Goal: Task Accomplishment & Management: Manage account settings

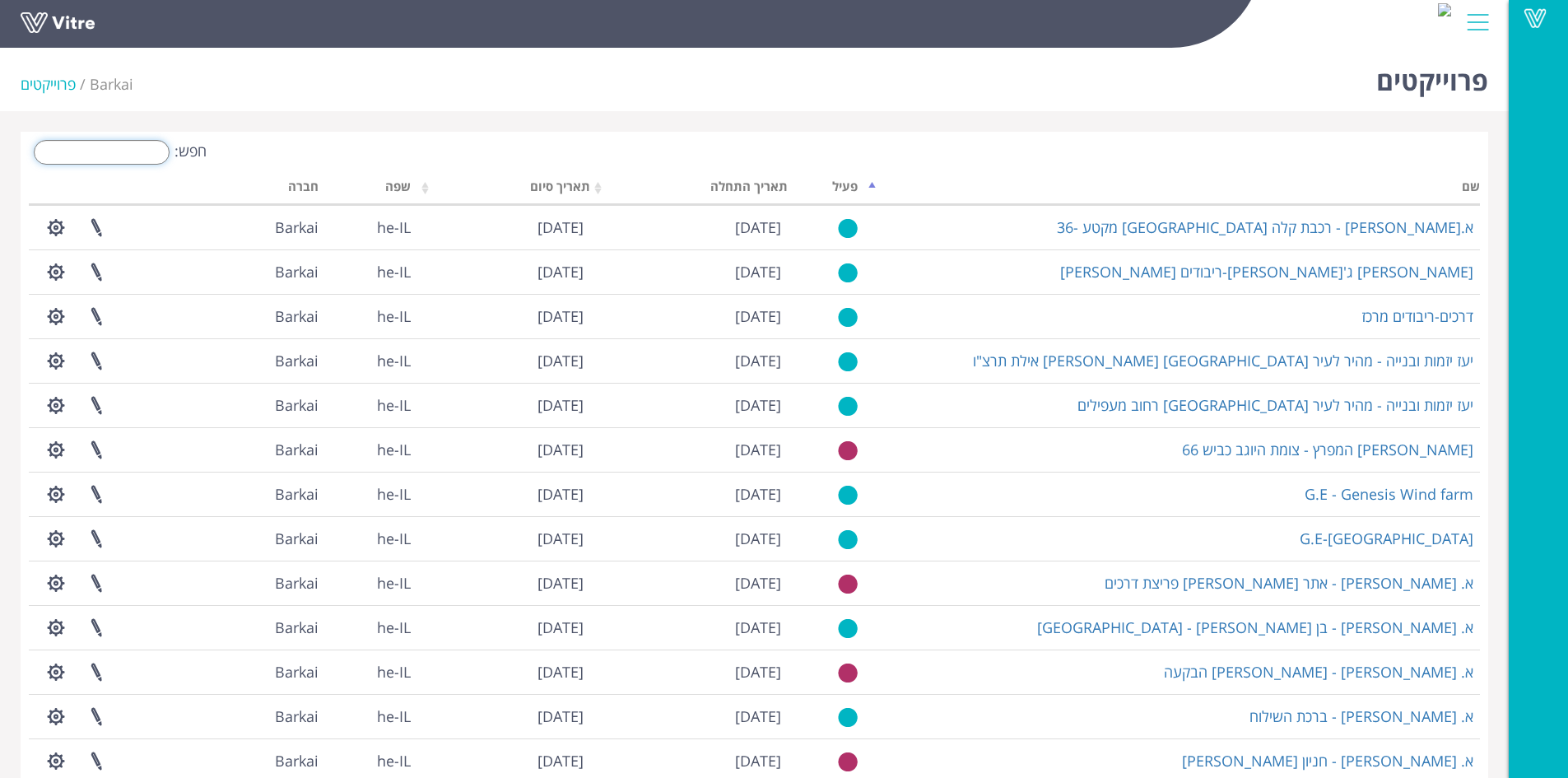
click at [124, 152] on input "חפש:" at bounding box center [102, 152] width 136 height 24
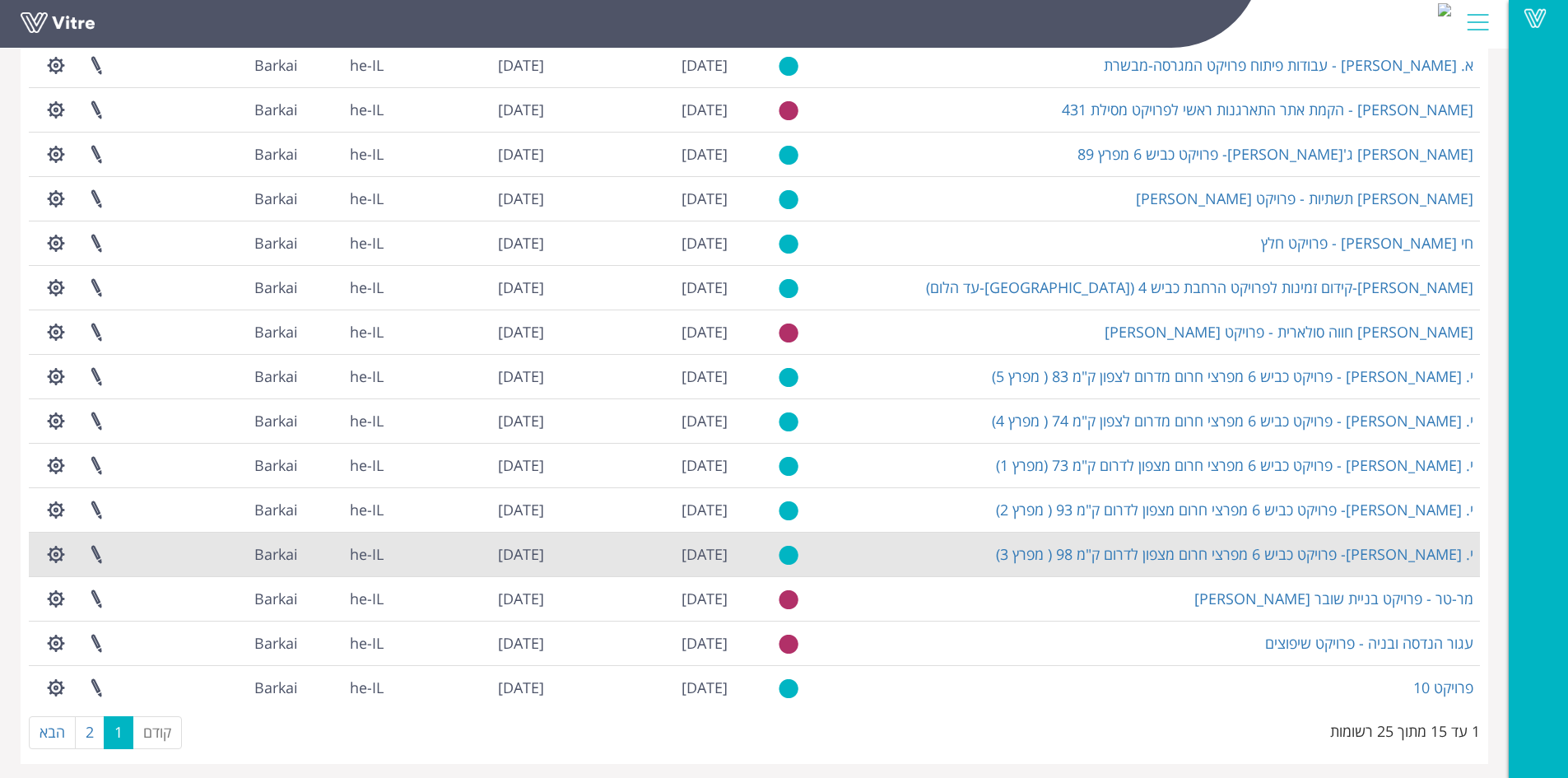
scroll to position [169, 0]
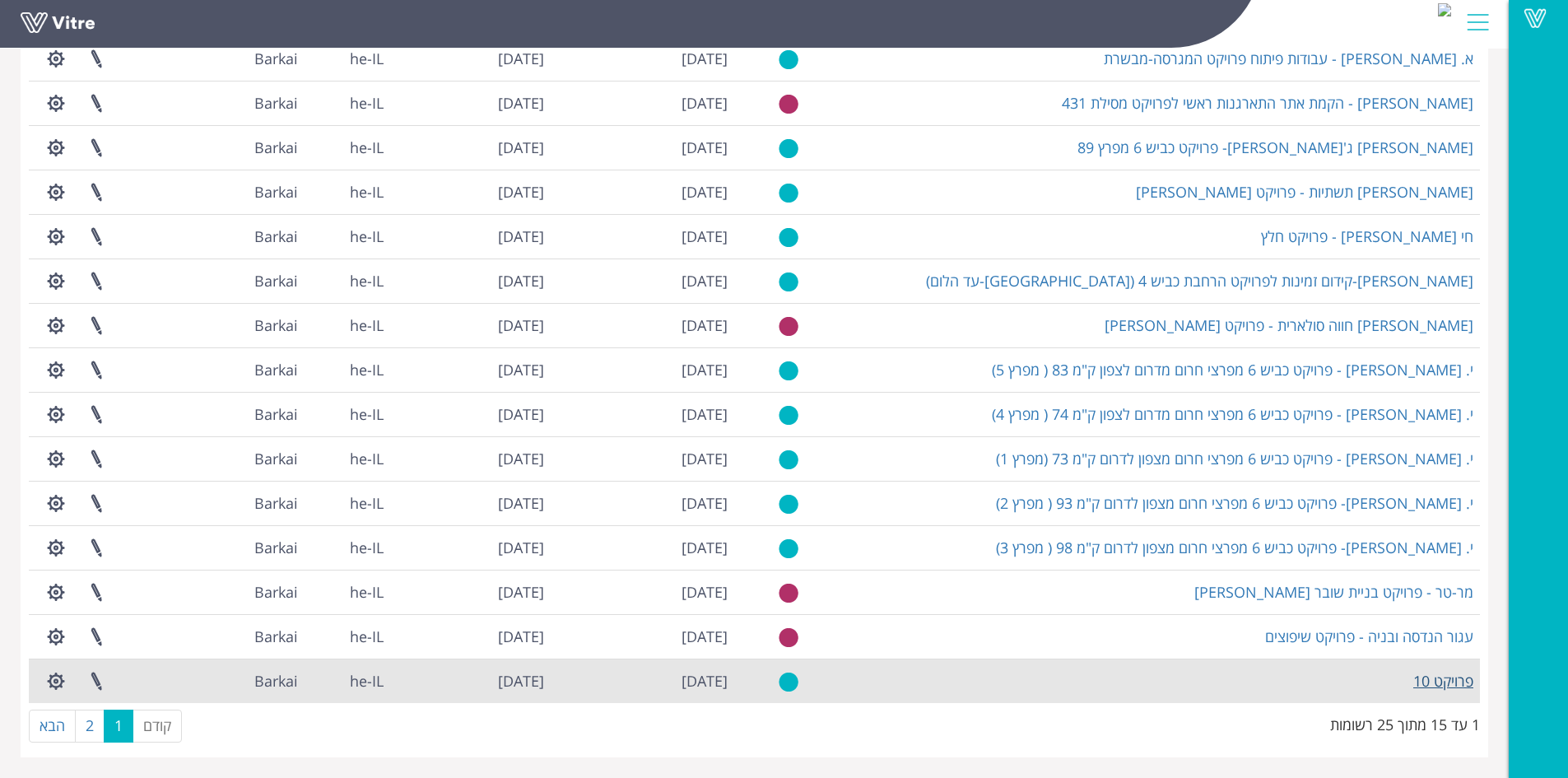
type input "פרויקט"
click at [1451, 684] on link "פרויקט 10" at bounding box center [1444, 681] width 60 height 20
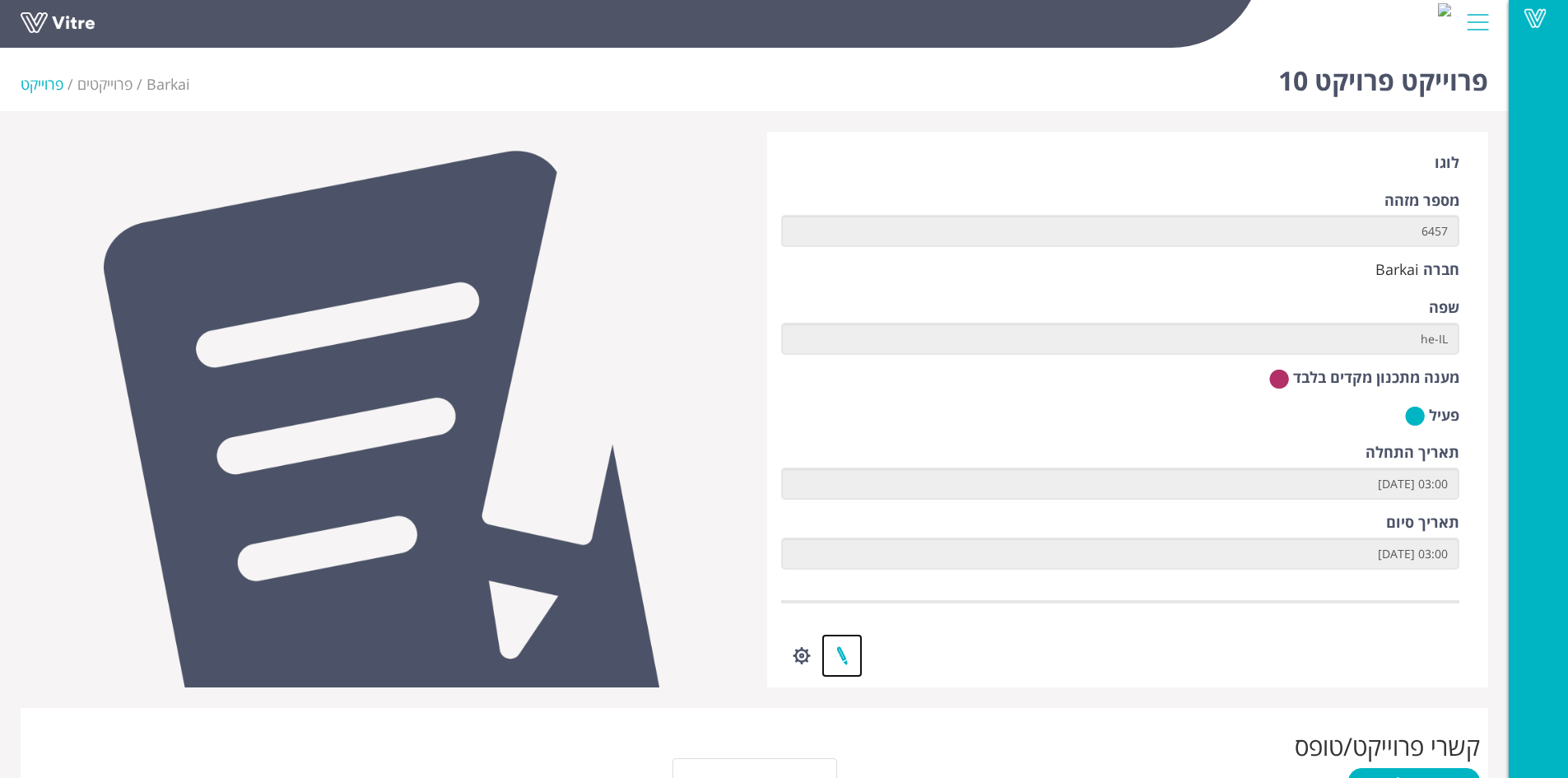
click at [842, 650] on link at bounding box center [842, 656] width 41 height 44
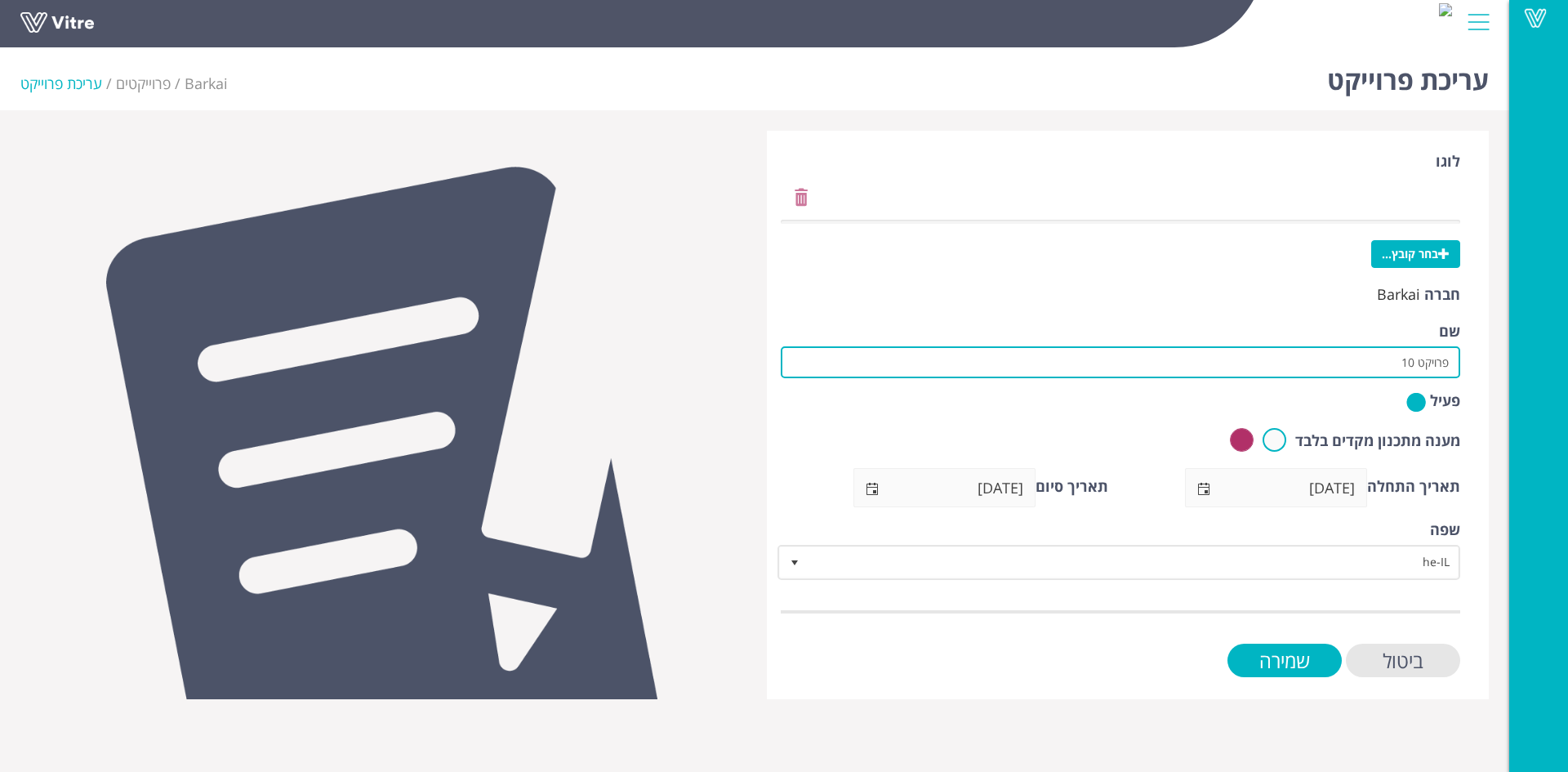
drag, startPoint x: 1366, startPoint y: 367, endPoint x: 1543, endPoint y: 363, distance: 177.0
click at [1543, 363] on div "Vitre עריכת פרוייקט Barkai פרוייקטים עריכת פרוייקט לוגו בחר קובץ... חברה Barkai…" at bounding box center [784, 370] width 1568 height 659
paste input "קידוח עמוק באר שבע 18"
drag, startPoint x: 1414, startPoint y: 361, endPoint x: 1461, endPoint y: 362, distance: 47.0
click at [1461, 362] on div "לוגו בחר קובץ... חברה Barkai שם קל בניין- קידוח עמוק באר שבע 18 פעיל מענה מתכנו…" at bounding box center [1128, 415] width 722 height 569
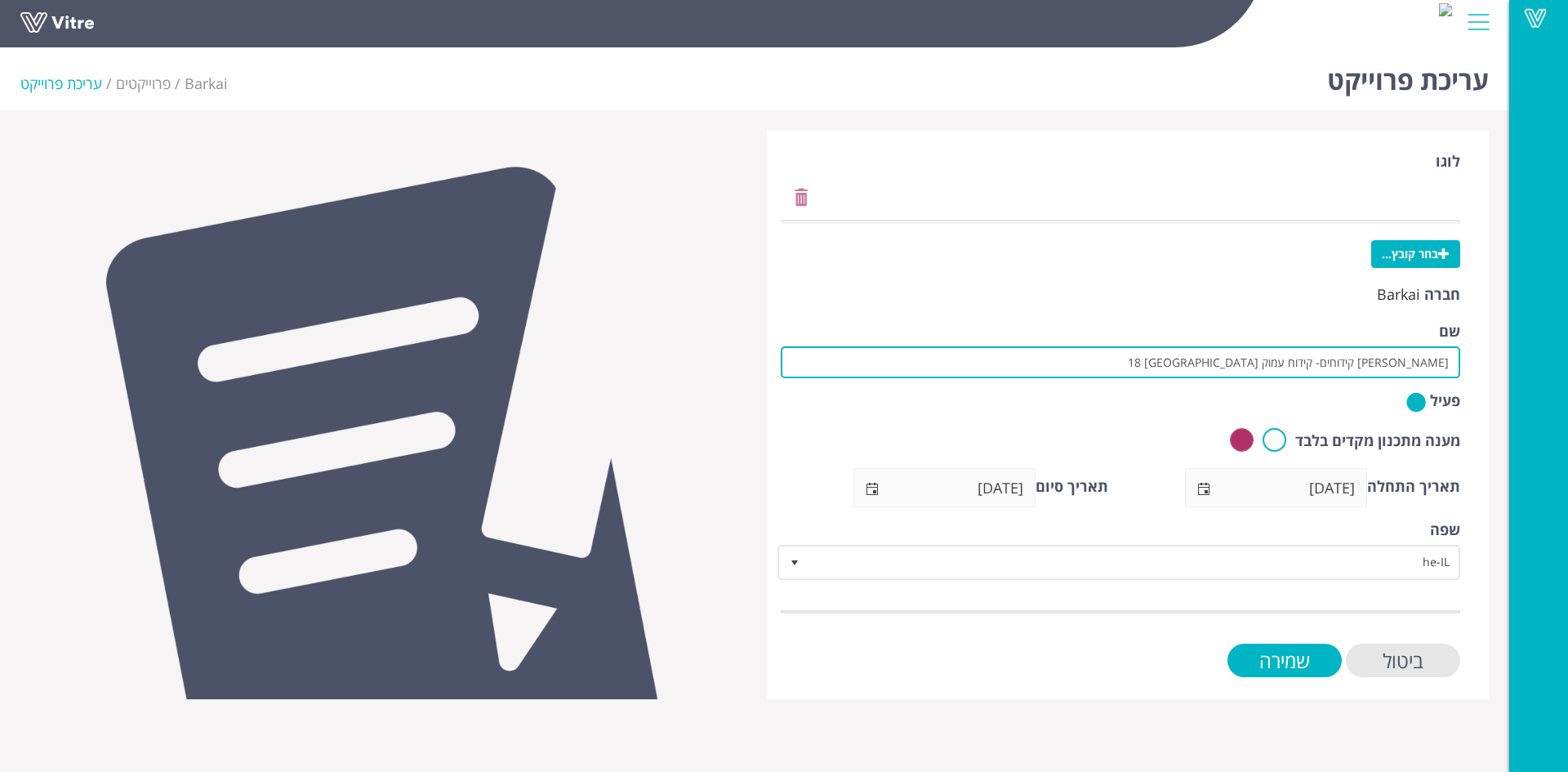
drag, startPoint x: 1231, startPoint y: 364, endPoint x: 1455, endPoint y: 358, distance: 224.1
click at [1455, 358] on input "[PERSON_NAME] קידוחים- קידוח עמוק [GEOGRAPHIC_DATA] 18" at bounding box center [1120, 362] width 679 height 32
type input "[PERSON_NAME] קידוחים- קידוח עמוק [GEOGRAPHIC_DATA] 18"
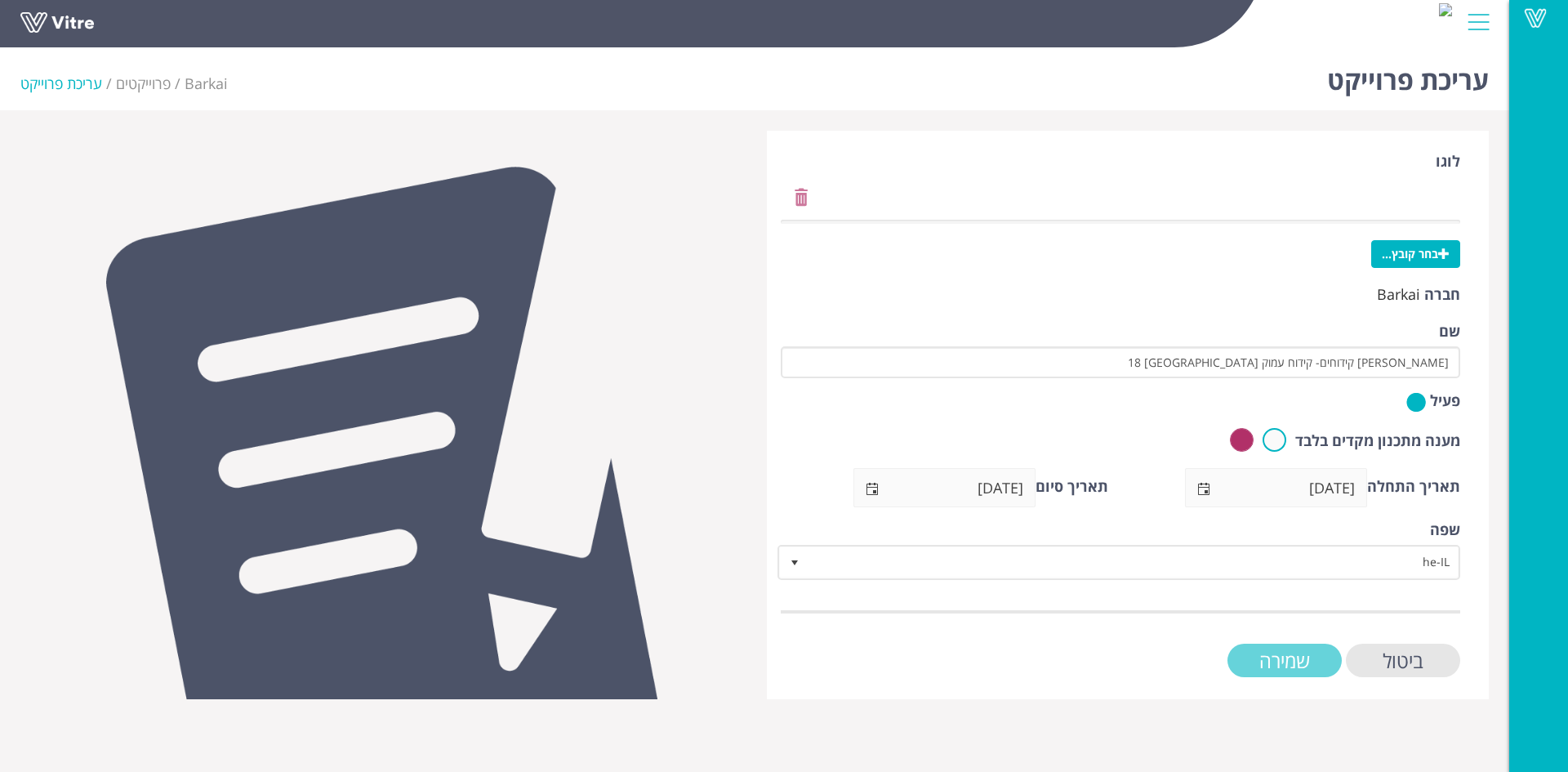
click at [1300, 662] on input "שמירה" at bounding box center [1285, 660] width 114 height 33
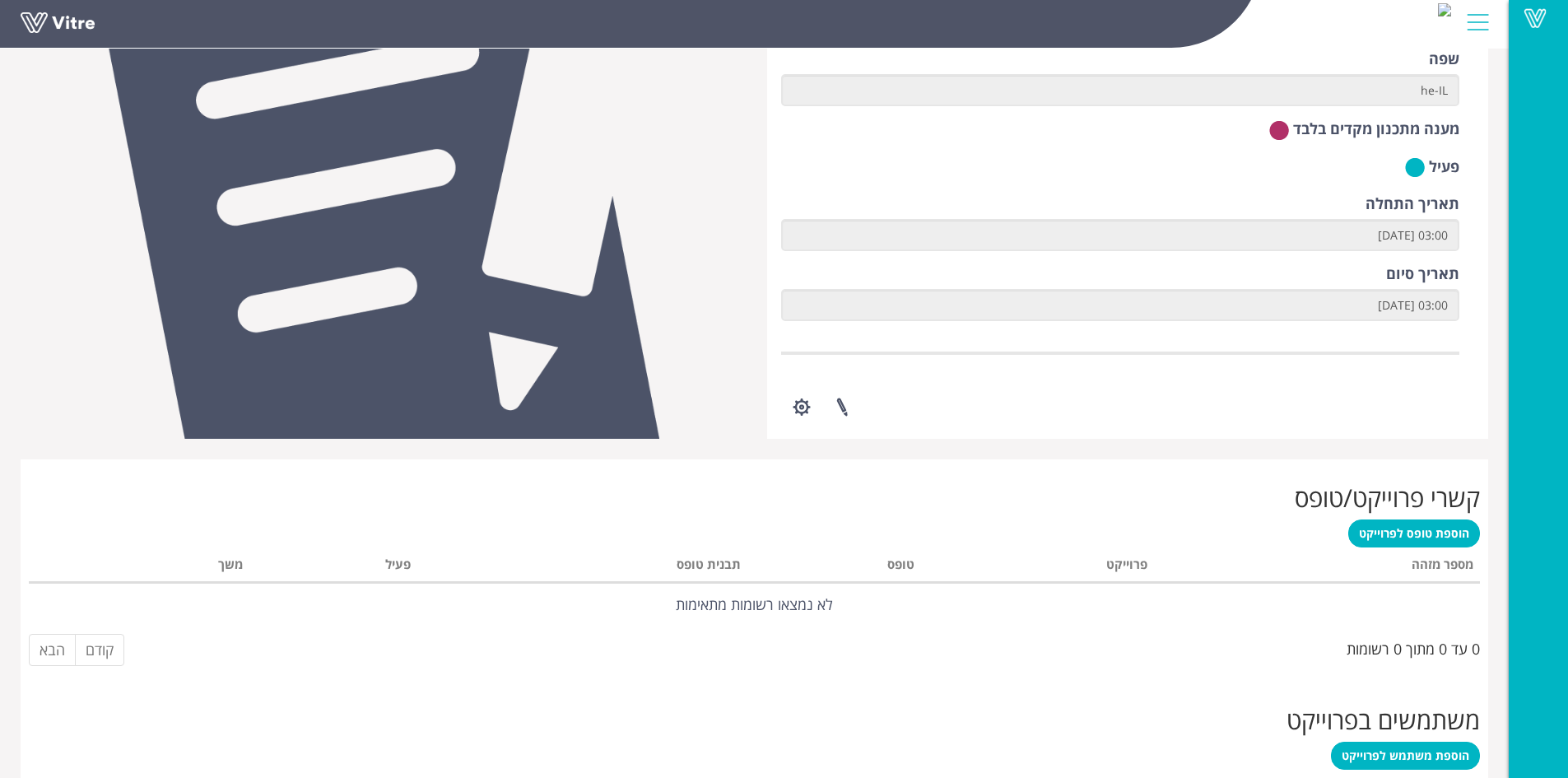
scroll to position [288, 0]
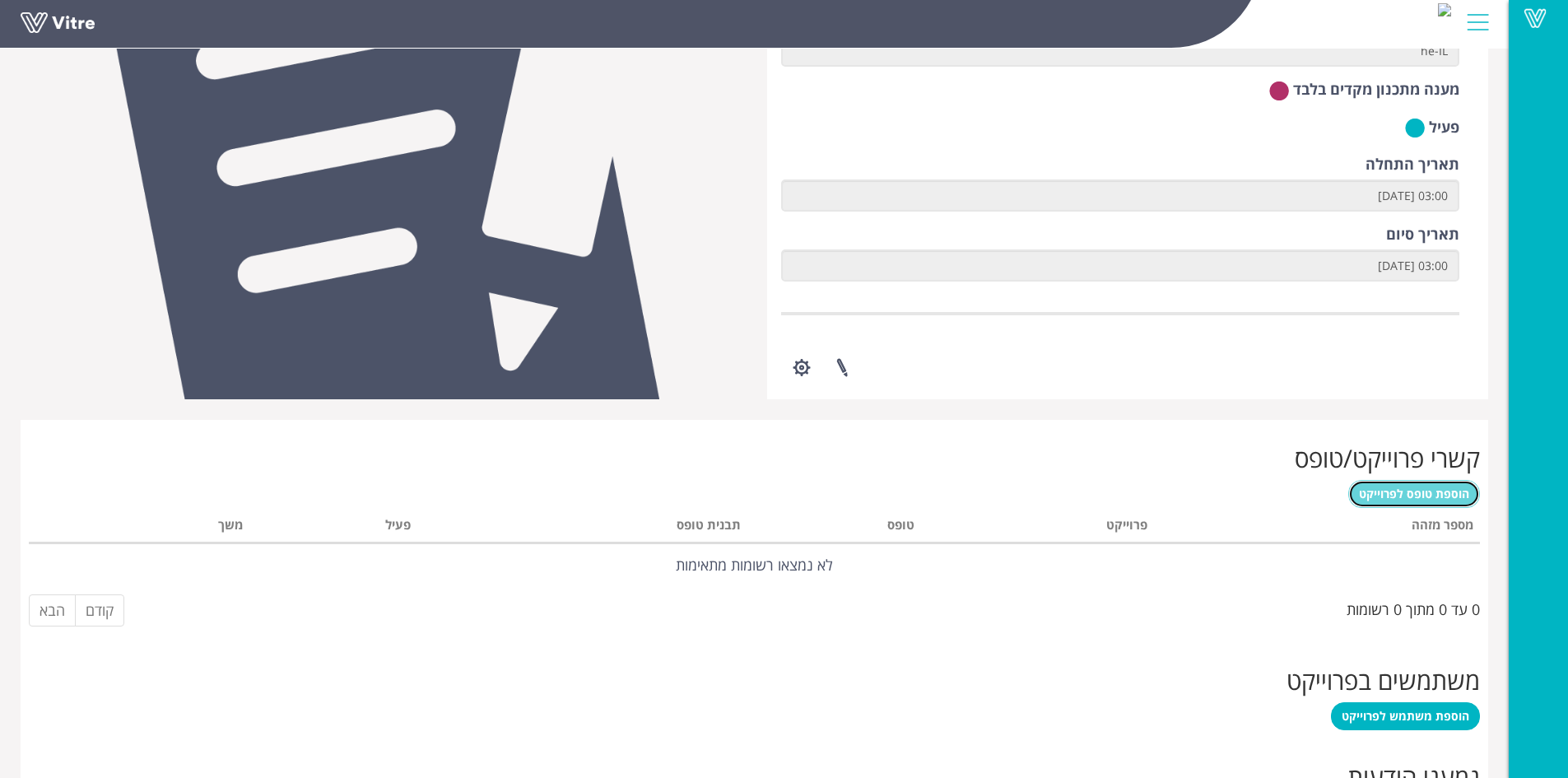
click at [1427, 502] on link "הוספת טופס לפרוייקט" at bounding box center [1413, 493] width 132 height 28
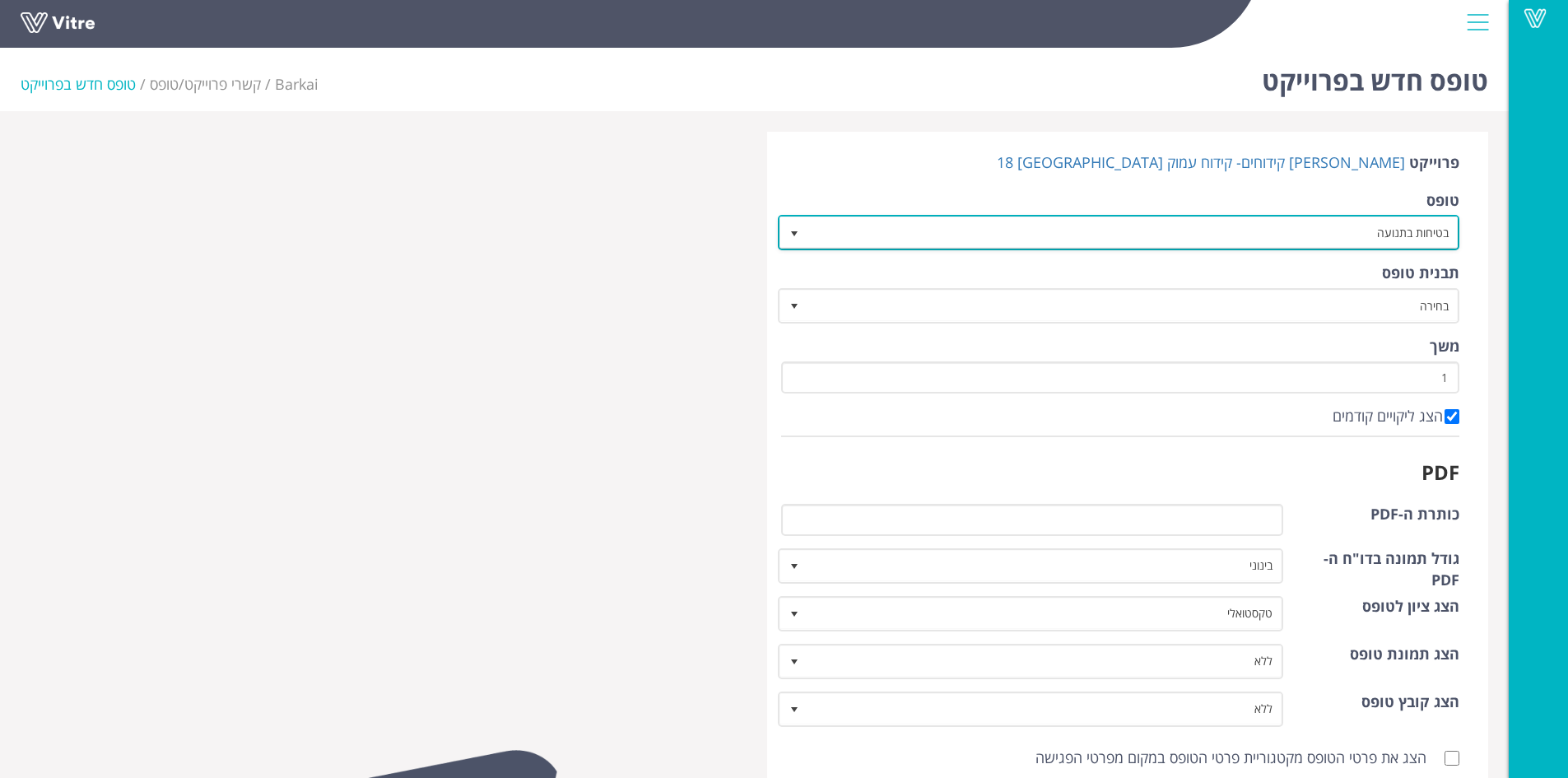
click at [795, 234] on span "select" at bounding box center [794, 234] width 13 height 13
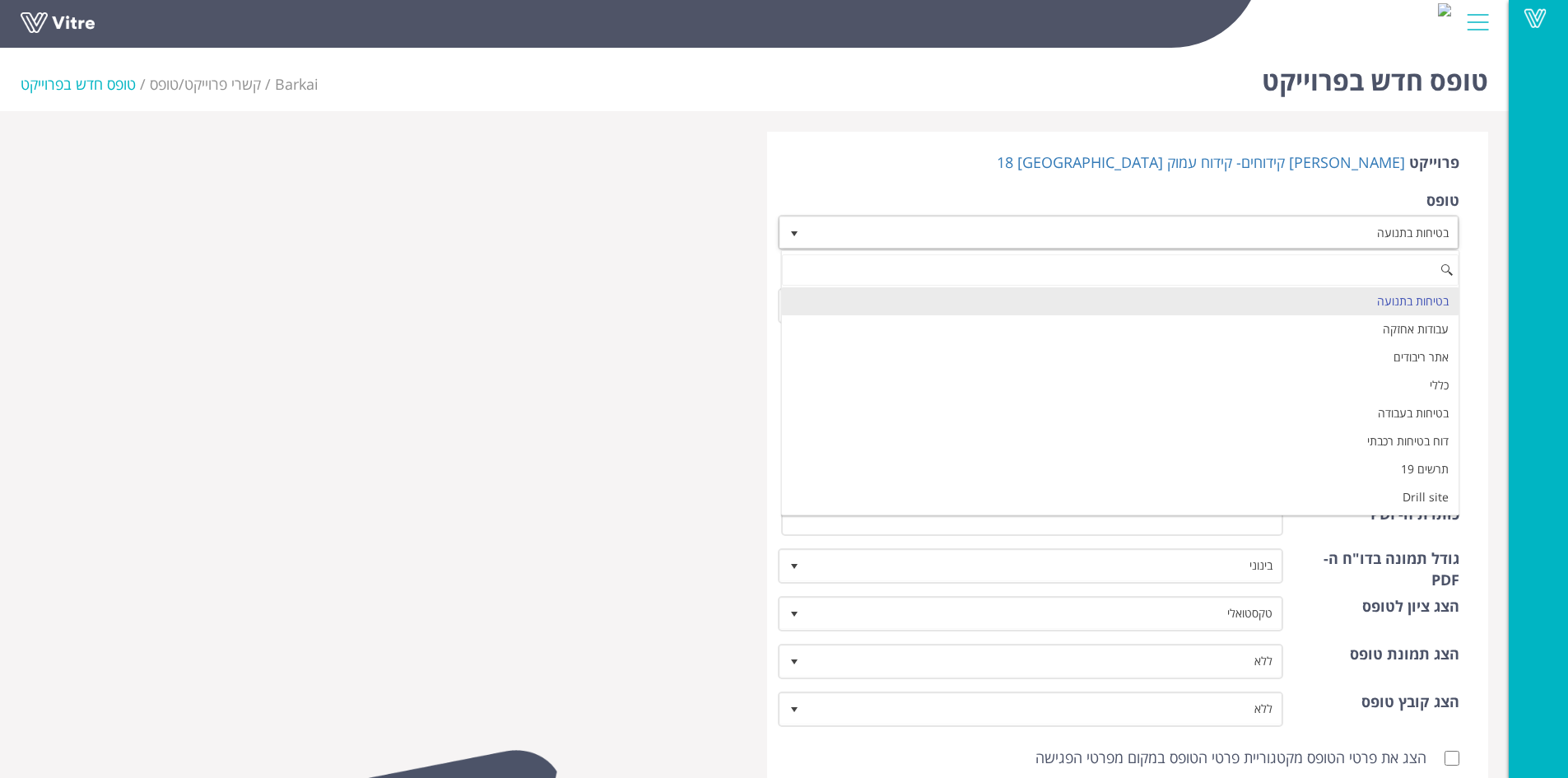
click at [633, 451] on div at bounding box center [381, 709] width 747 height 1155
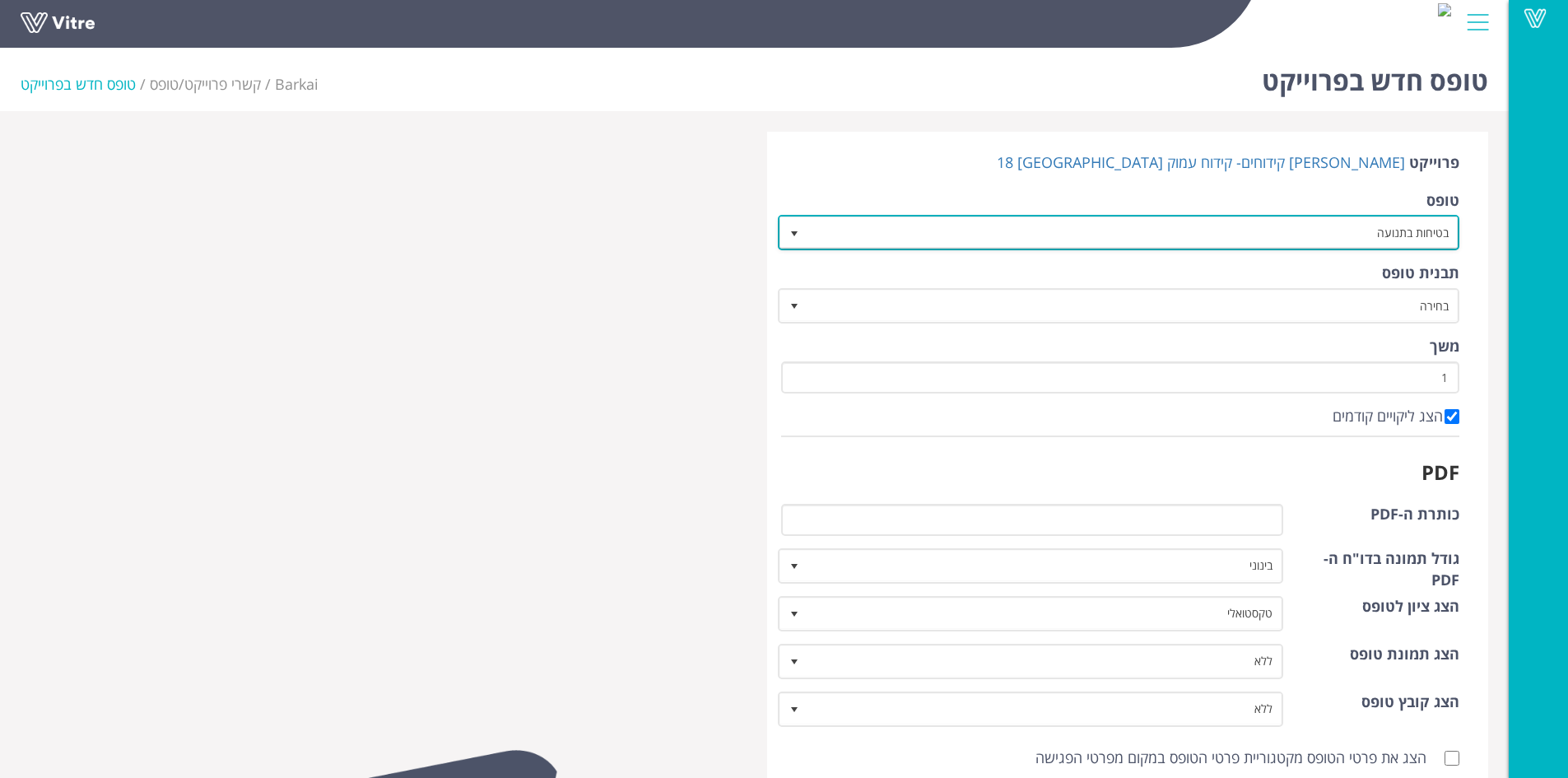
click at [794, 230] on span "select" at bounding box center [794, 234] width 13 height 13
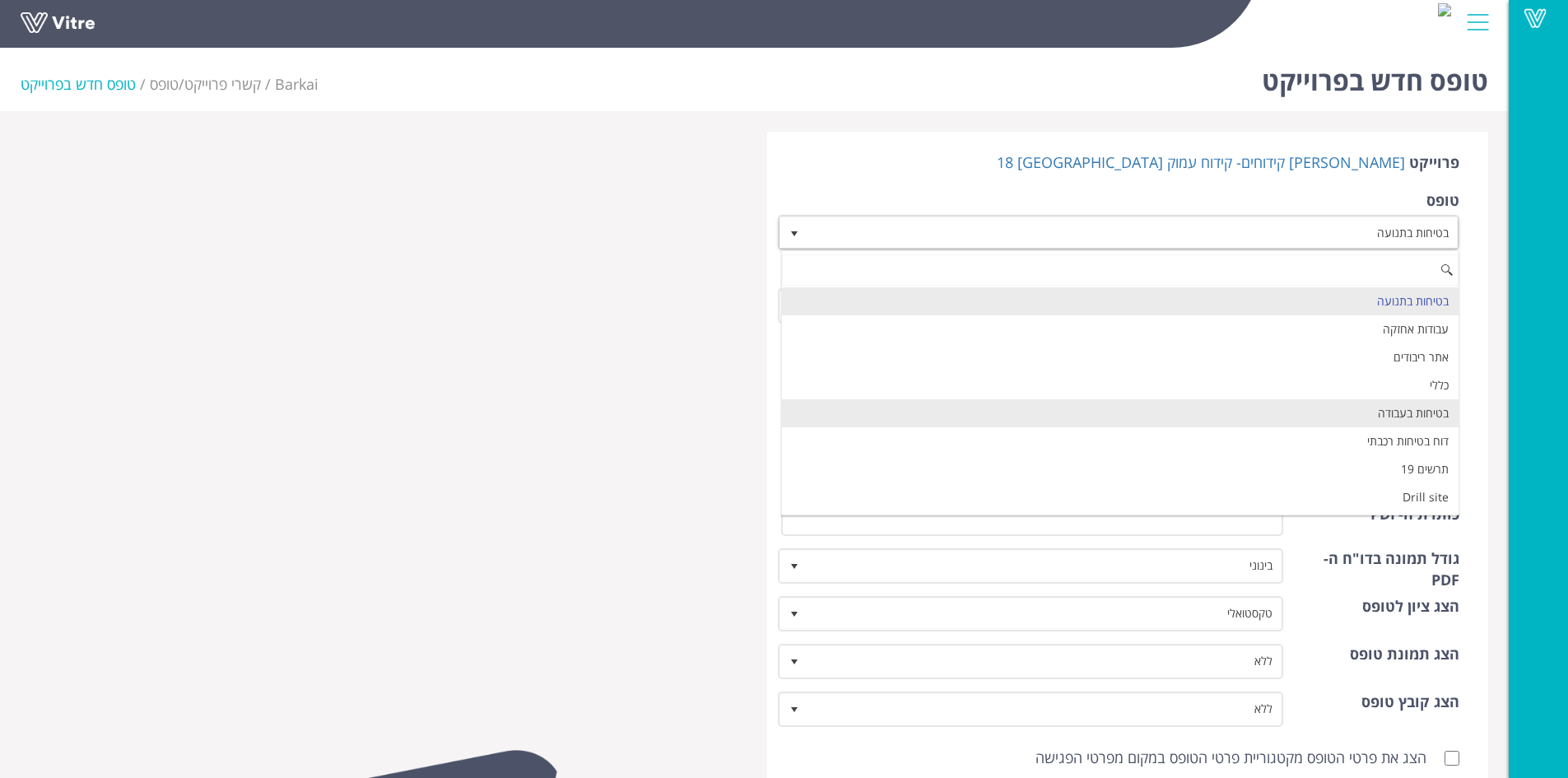
click at [1166, 410] on li "בטיחות בעבודה" at bounding box center [1120, 413] width 677 height 28
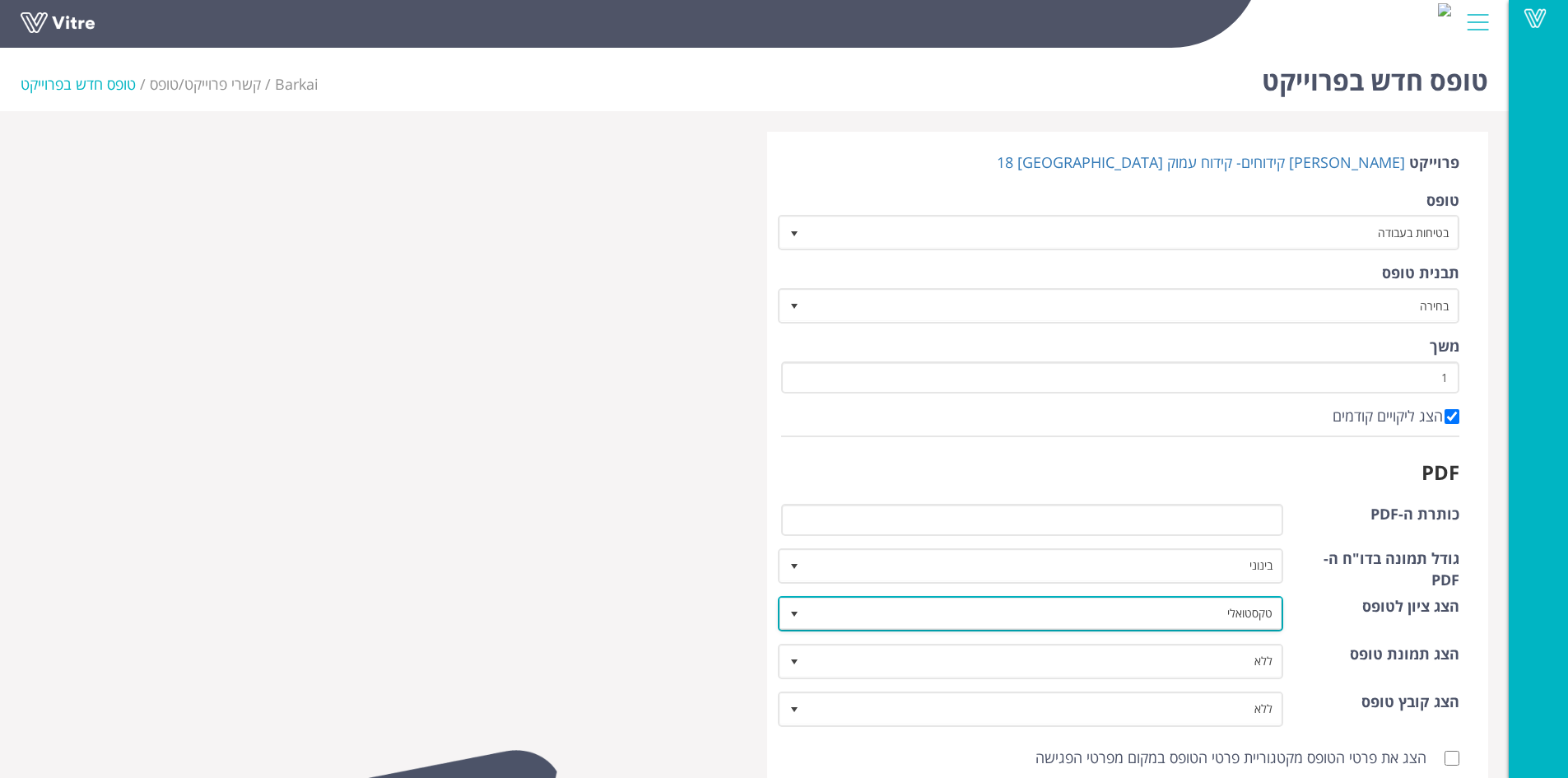
click at [796, 618] on span "select" at bounding box center [794, 614] width 13 height 13
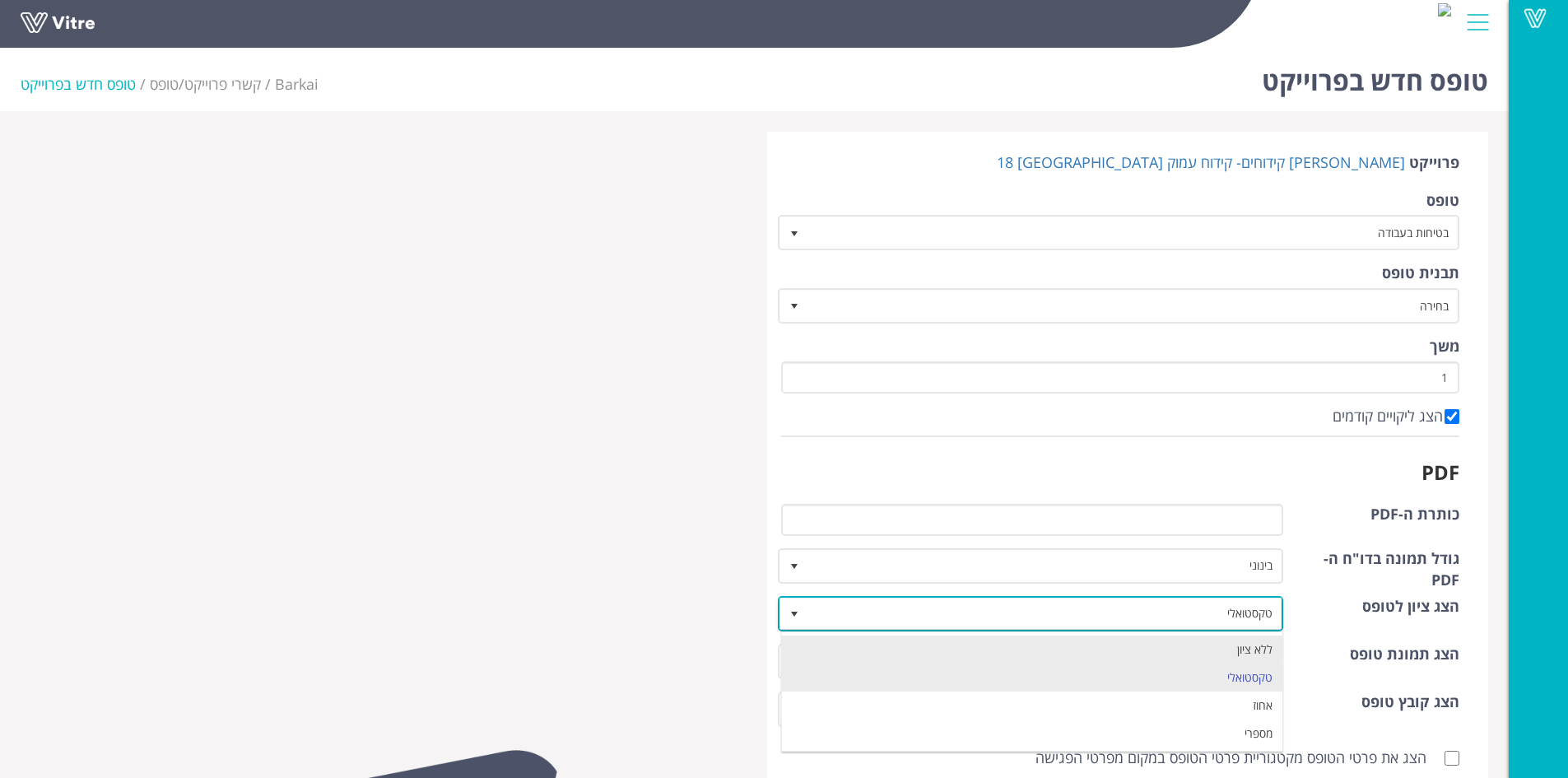
click at [835, 656] on li "ללא ציון" at bounding box center [1032, 649] width 501 height 28
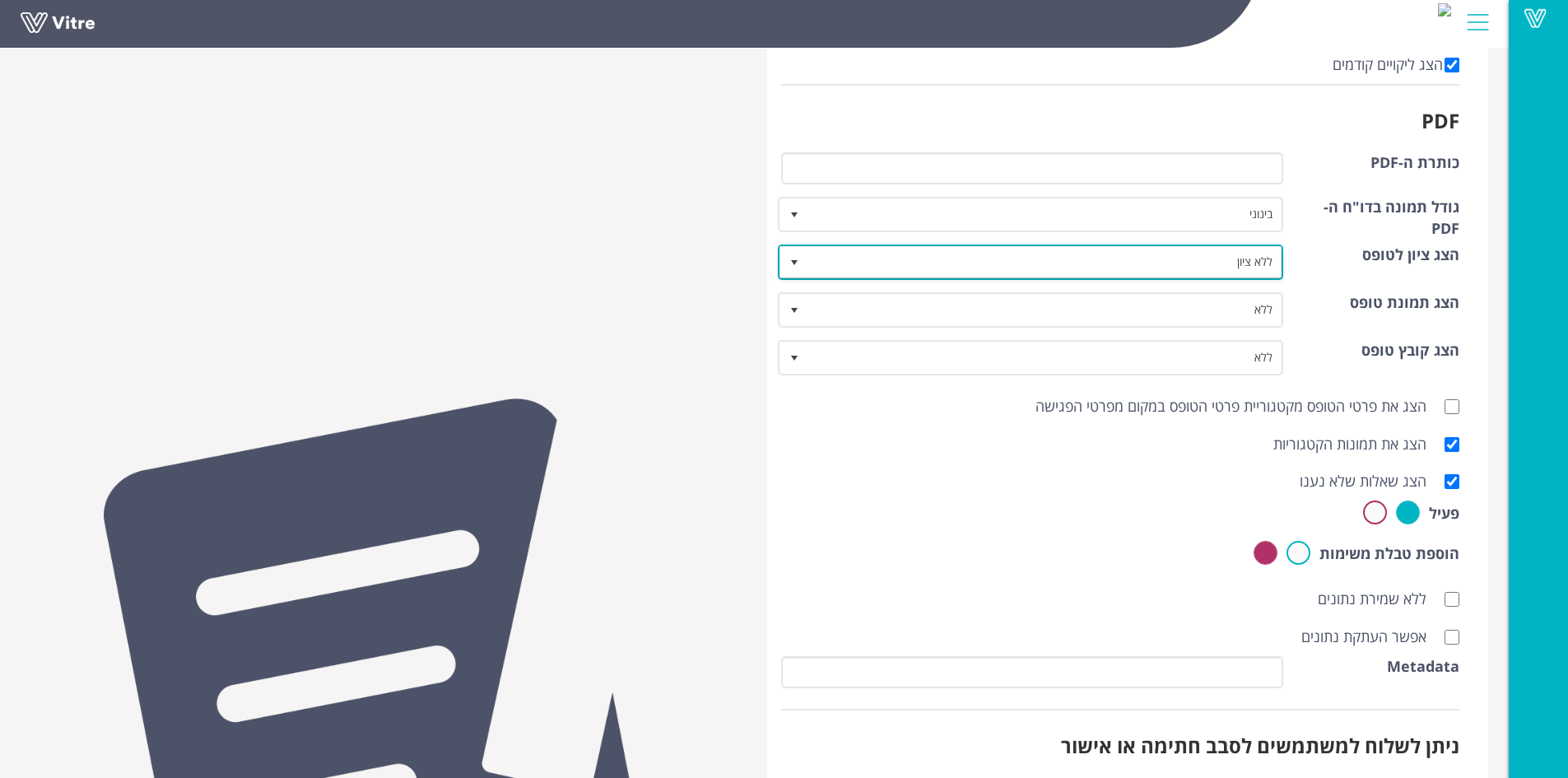
scroll to position [371, 0]
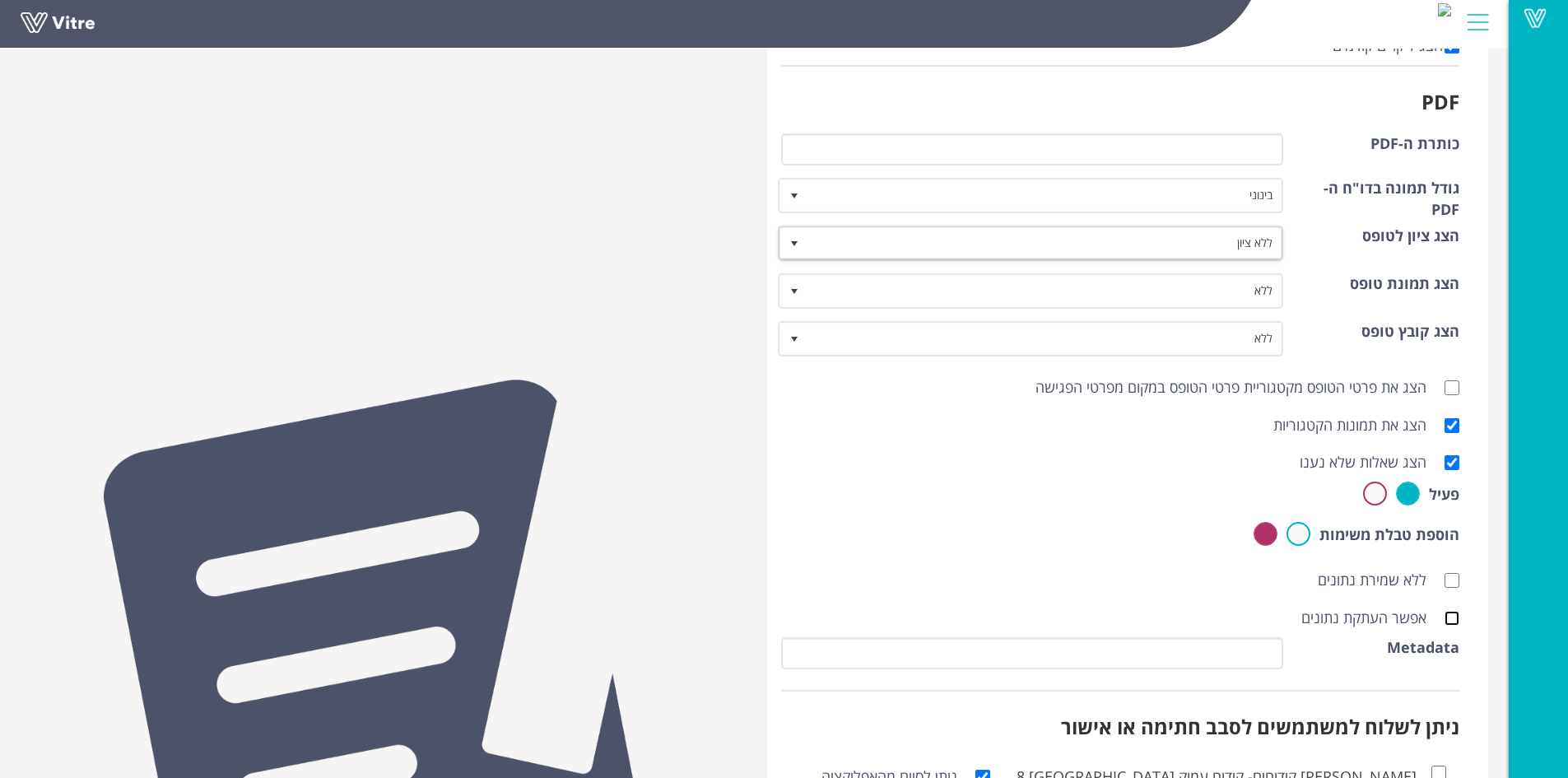
click at [1455, 618] on input "אפשר העתקת נתונים" at bounding box center [1452, 618] width 15 height 15
checkbox input "true"
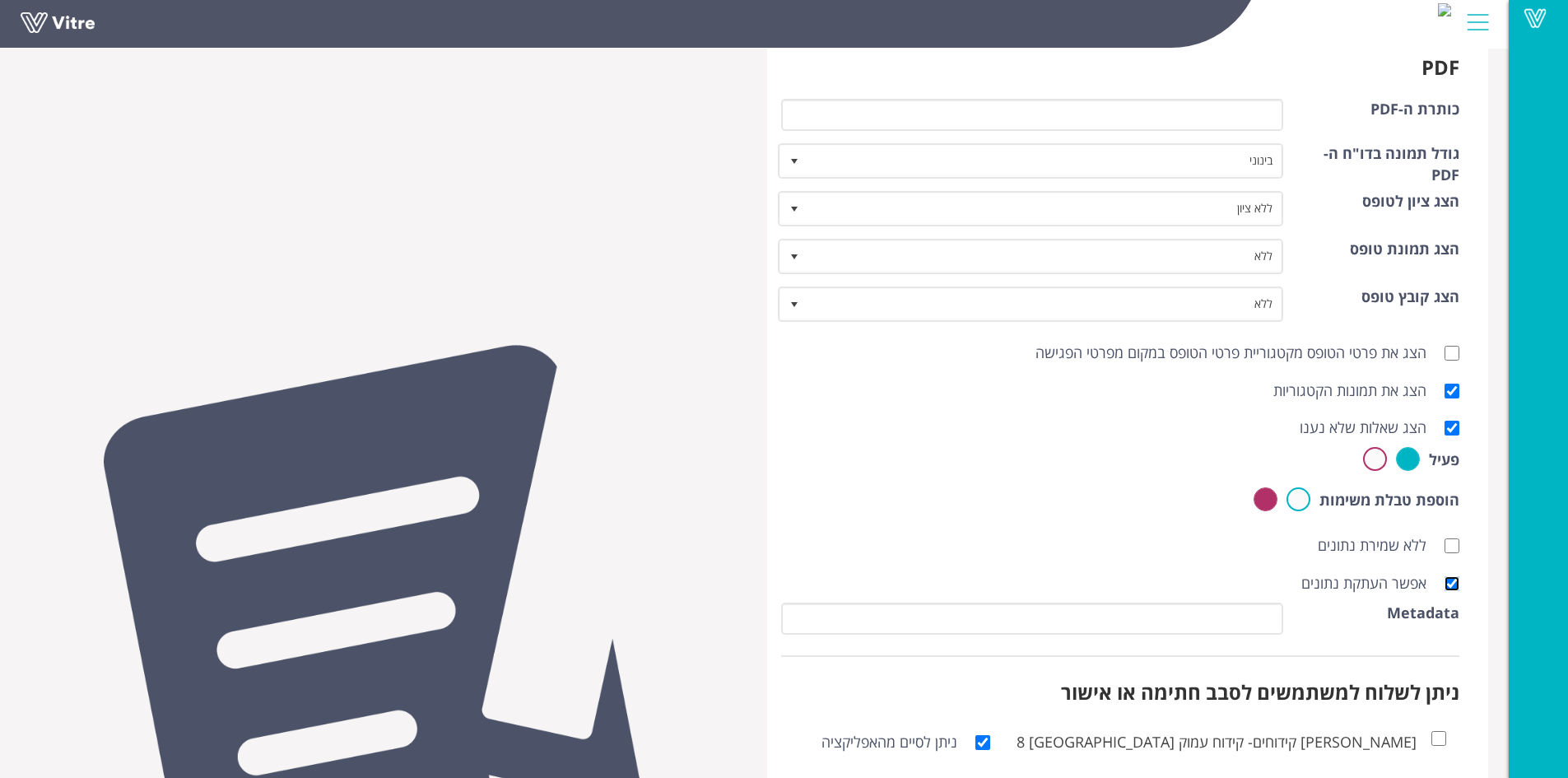
scroll to position [529, 0]
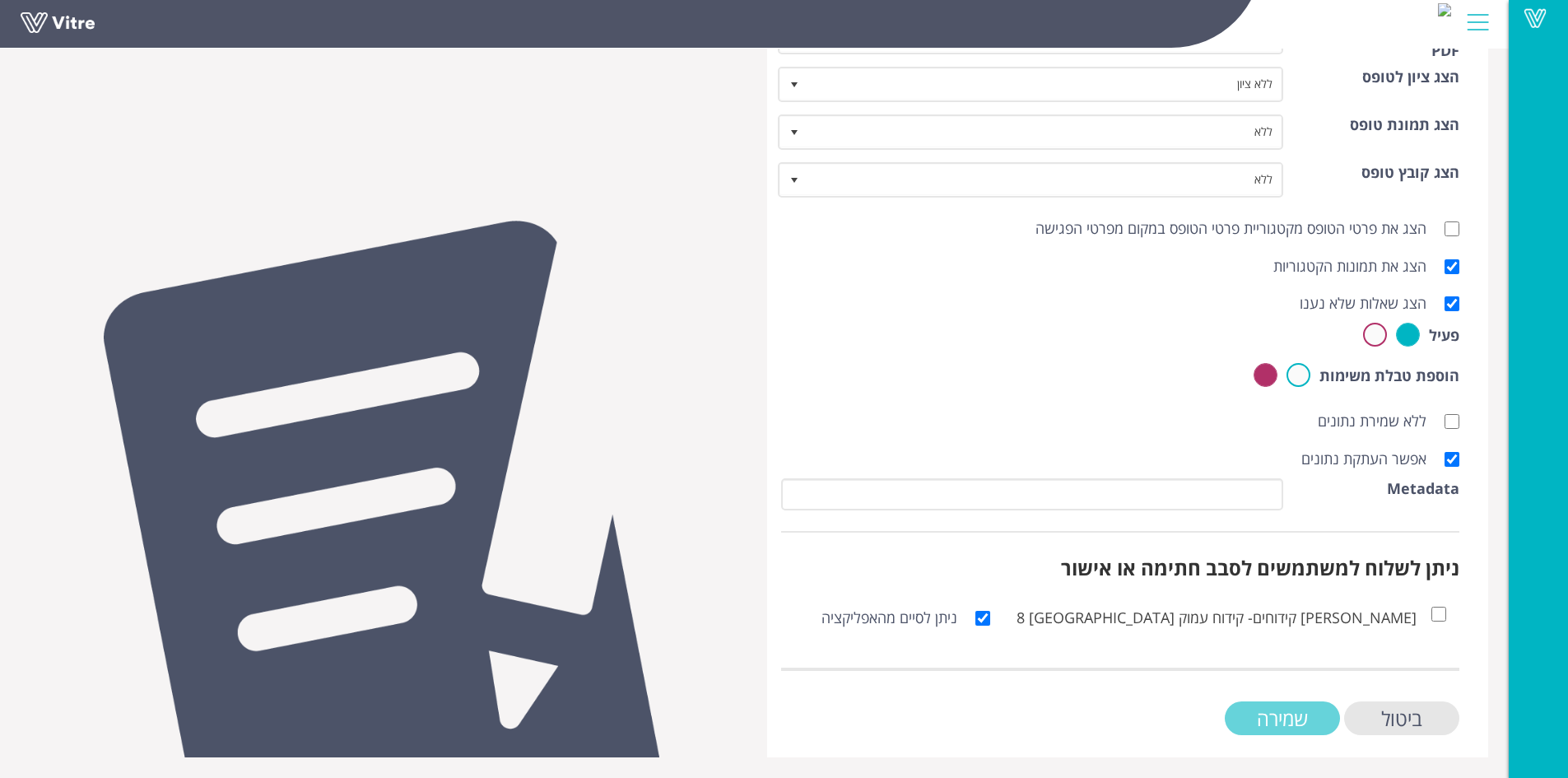
click at [1261, 723] on input "שמירה" at bounding box center [1282, 718] width 115 height 34
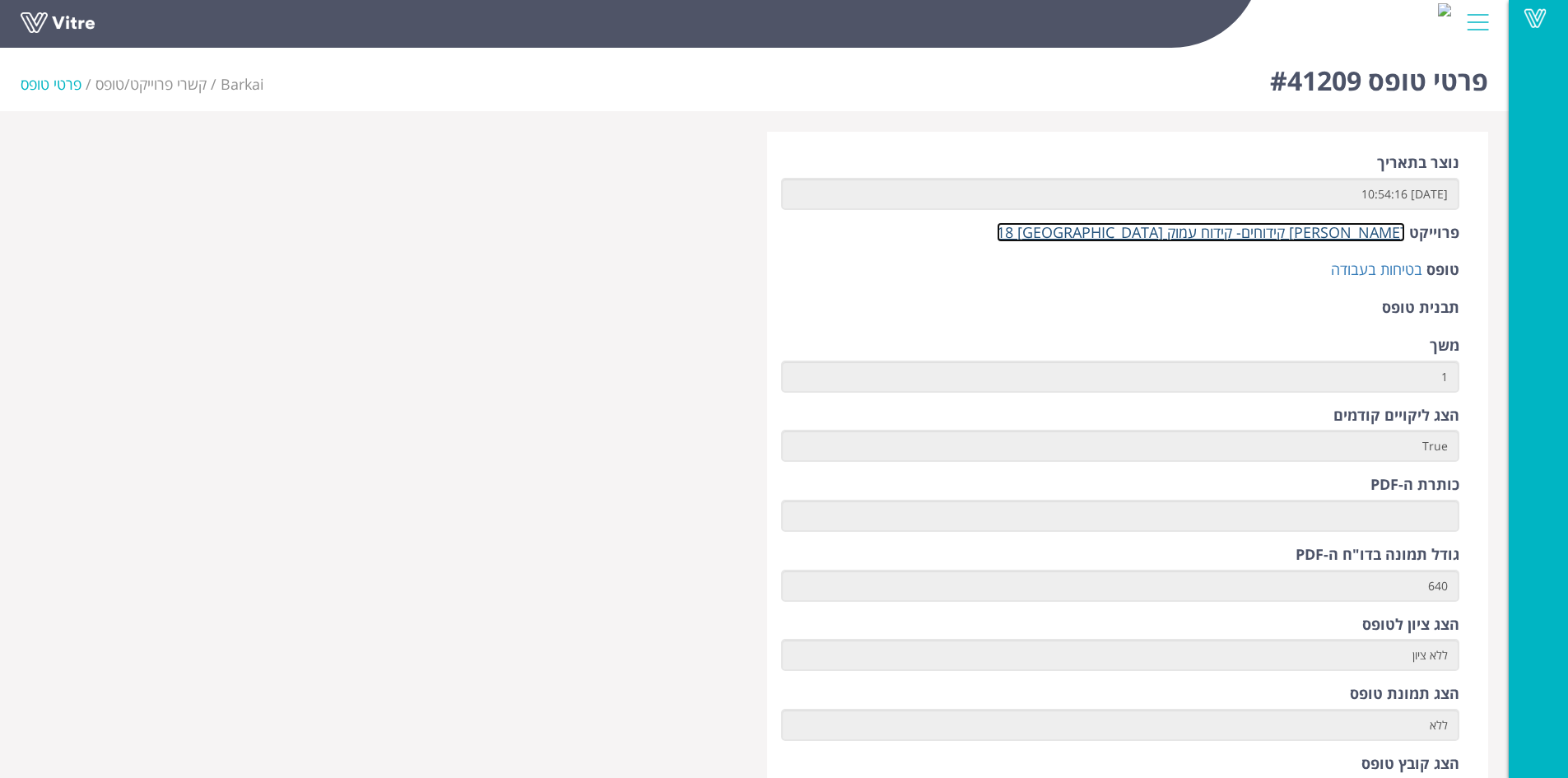
click at [1278, 234] on link "[PERSON_NAME] קידוחים- קידוח עמוק [GEOGRAPHIC_DATA] 18" at bounding box center [1201, 233] width 408 height 20
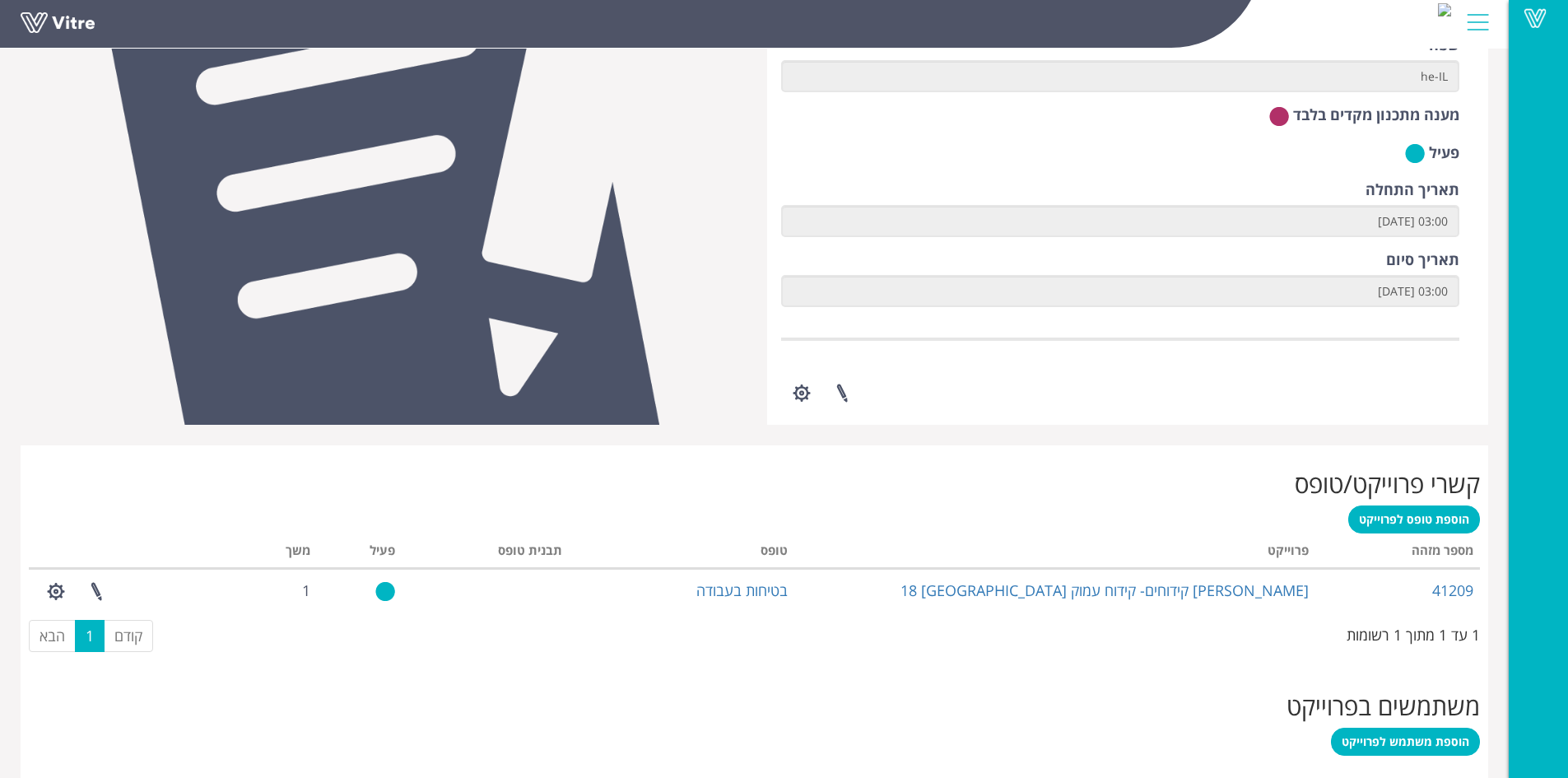
scroll to position [267, 0]
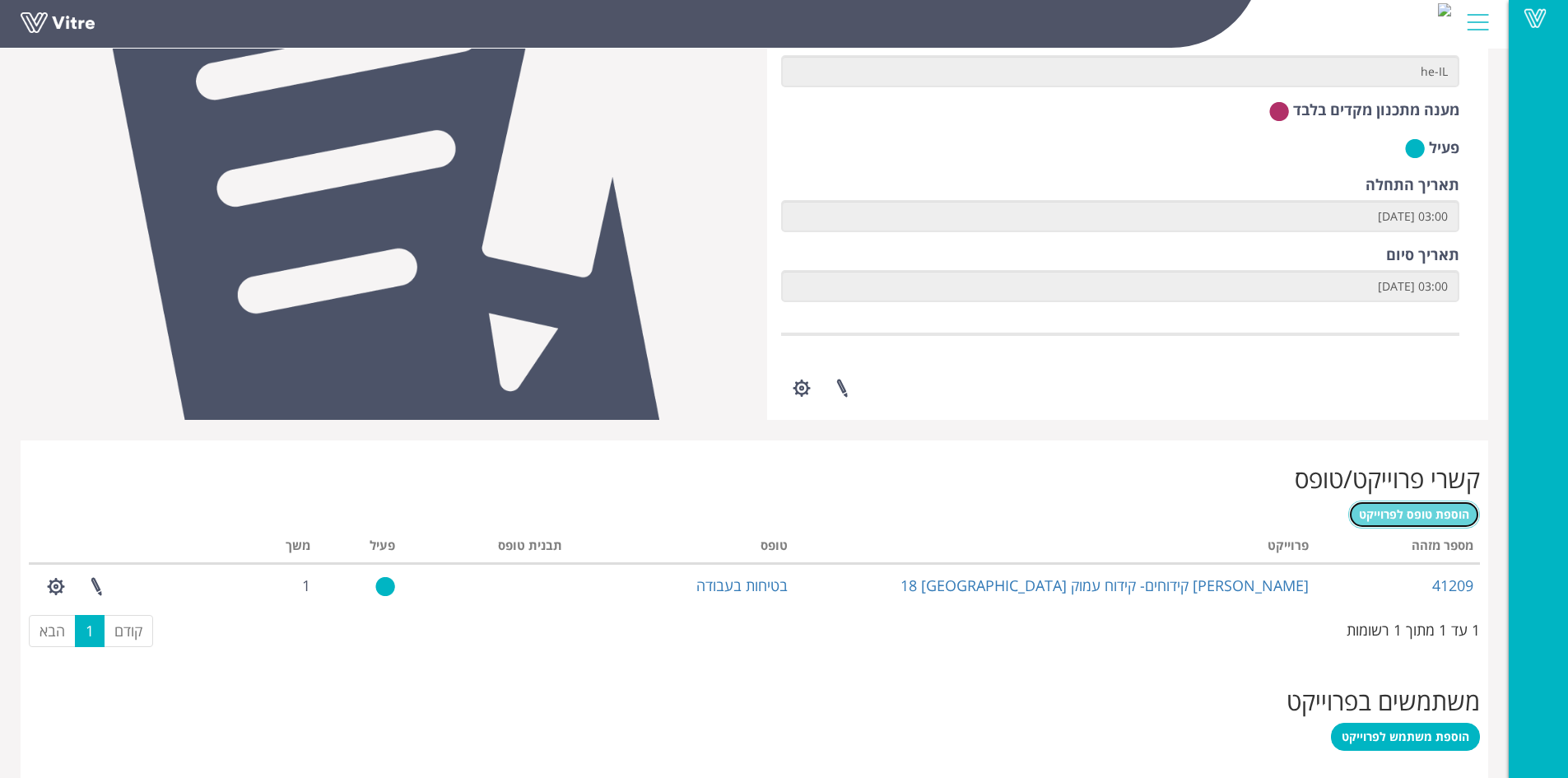
click at [1386, 515] on span "הוספת טופס לפרוייקט" at bounding box center [1413, 514] width 110 height 16
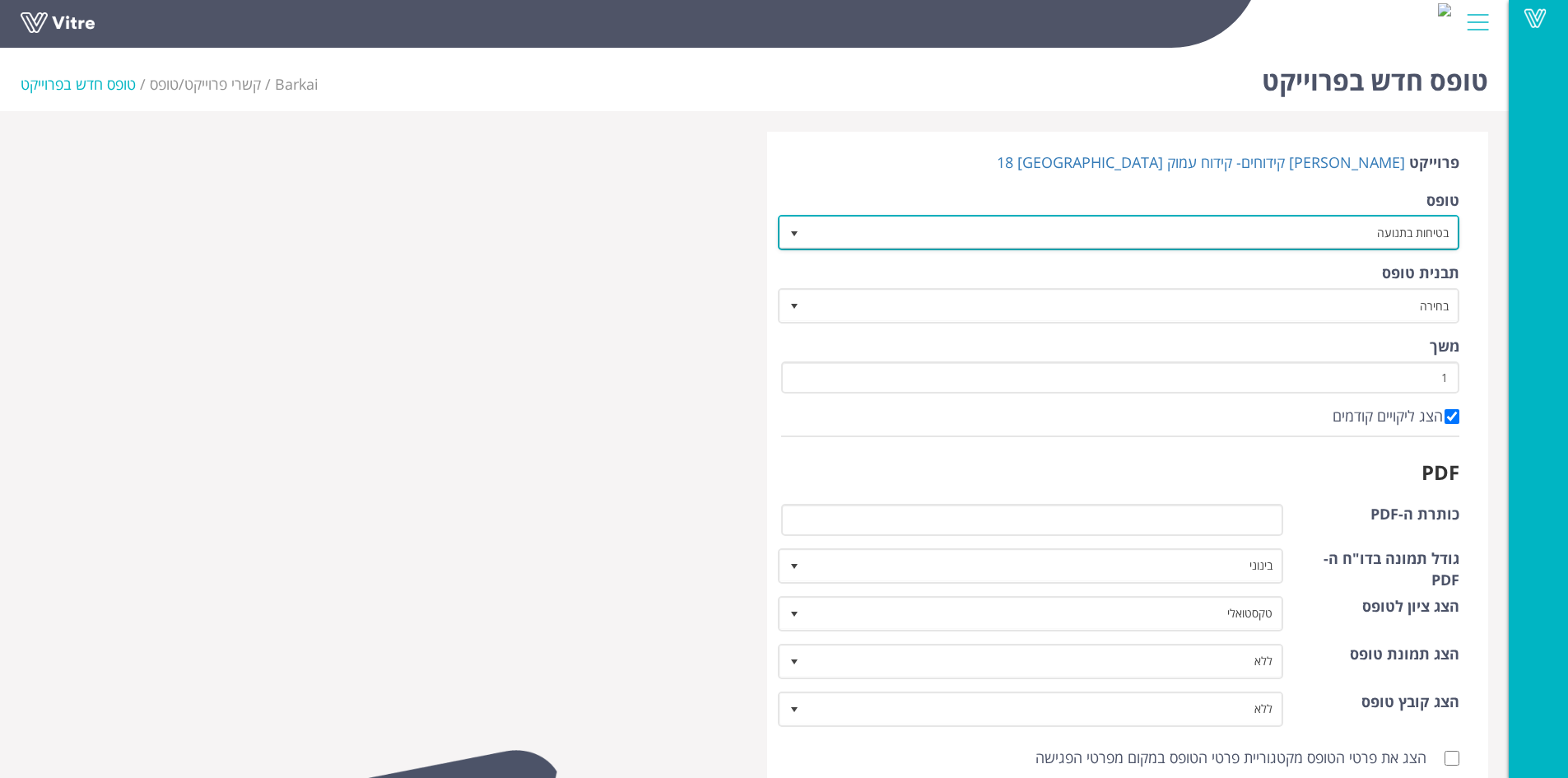
click at [797, 234] on span "select" at bounding box center [794, 234] width 13 height 13
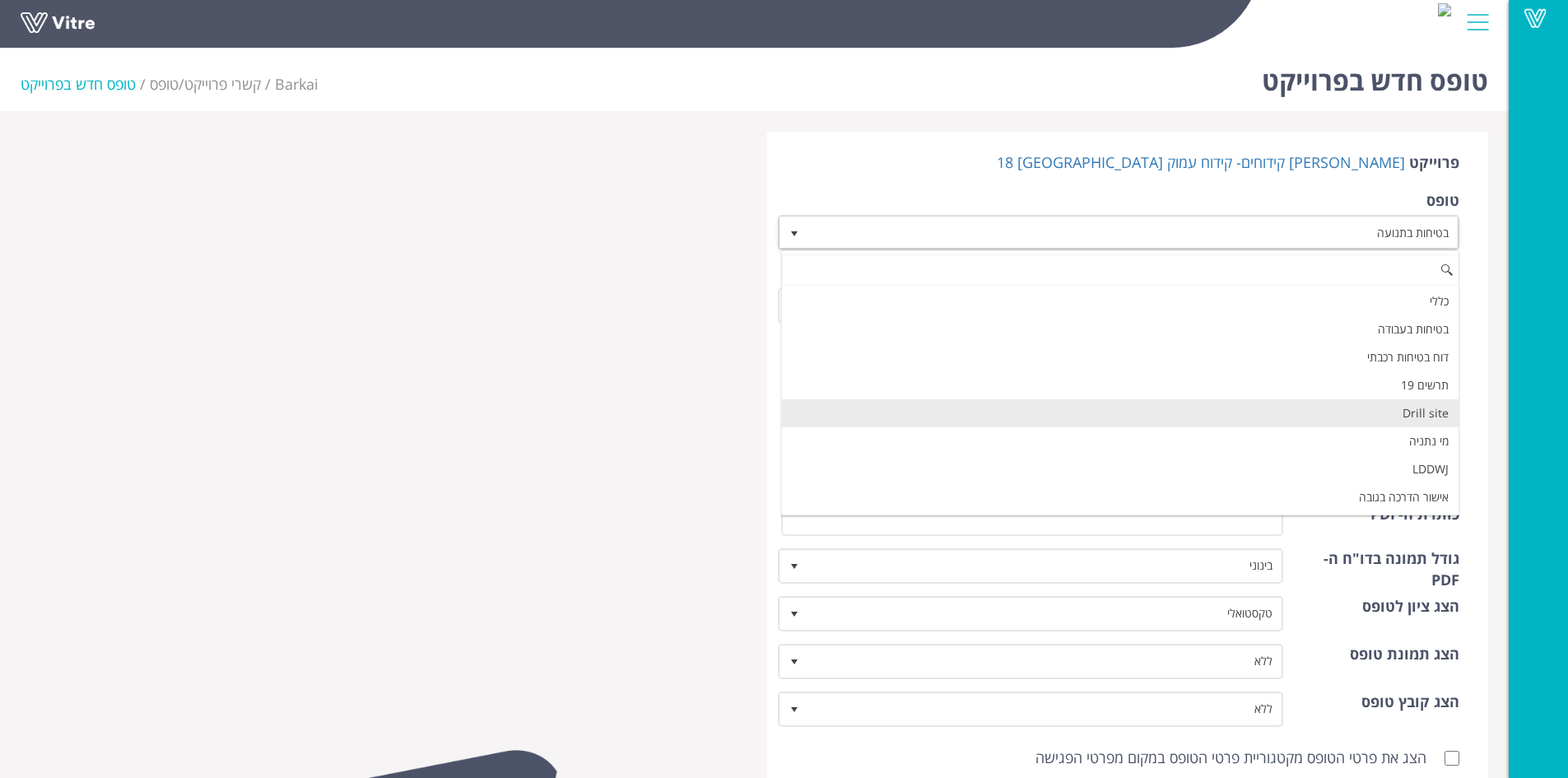
scroll to position [82, 0]
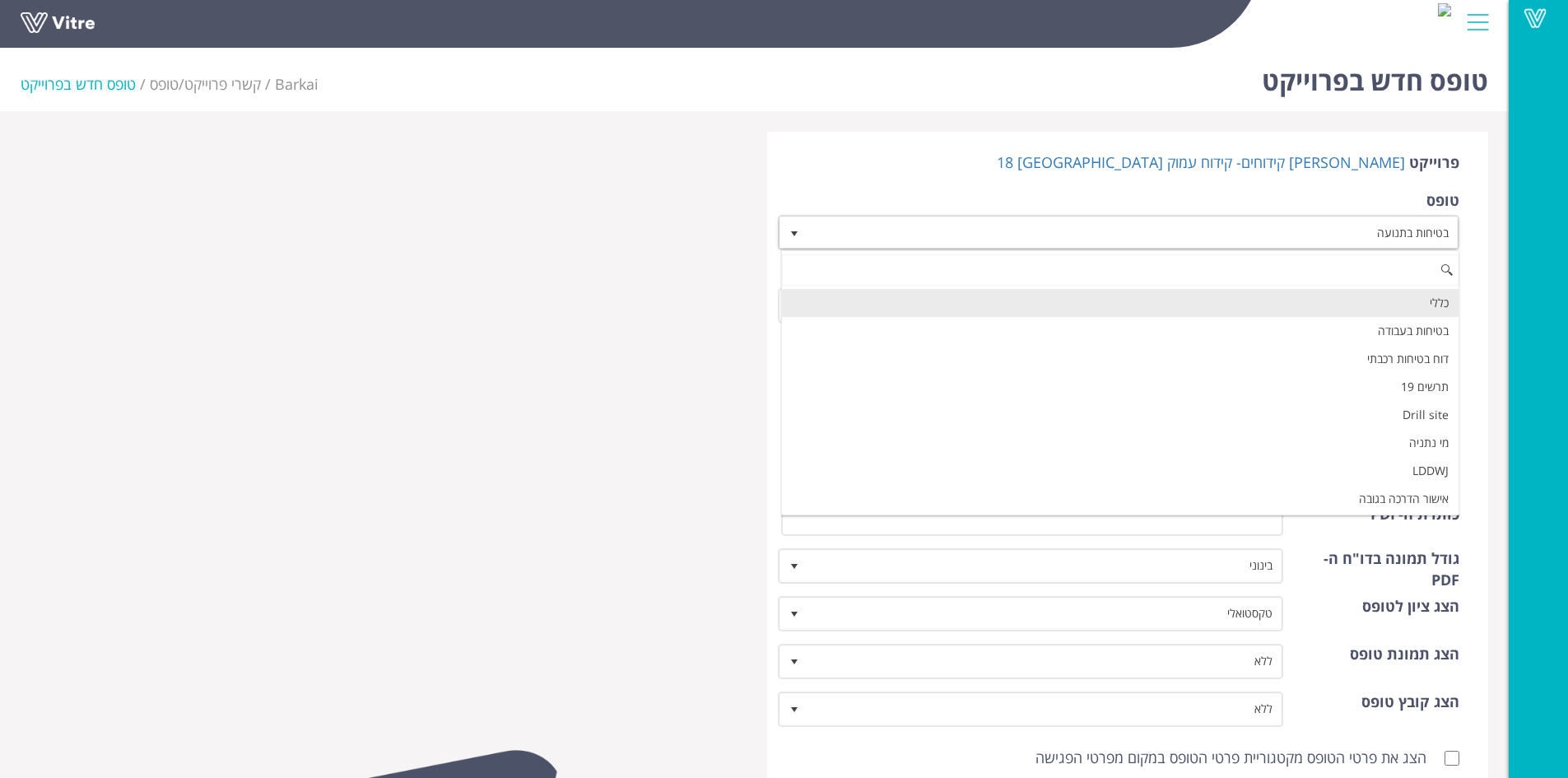
click at [1350, 301] on li "כללי" at bounding box center [1120, 302] width 677 height 28
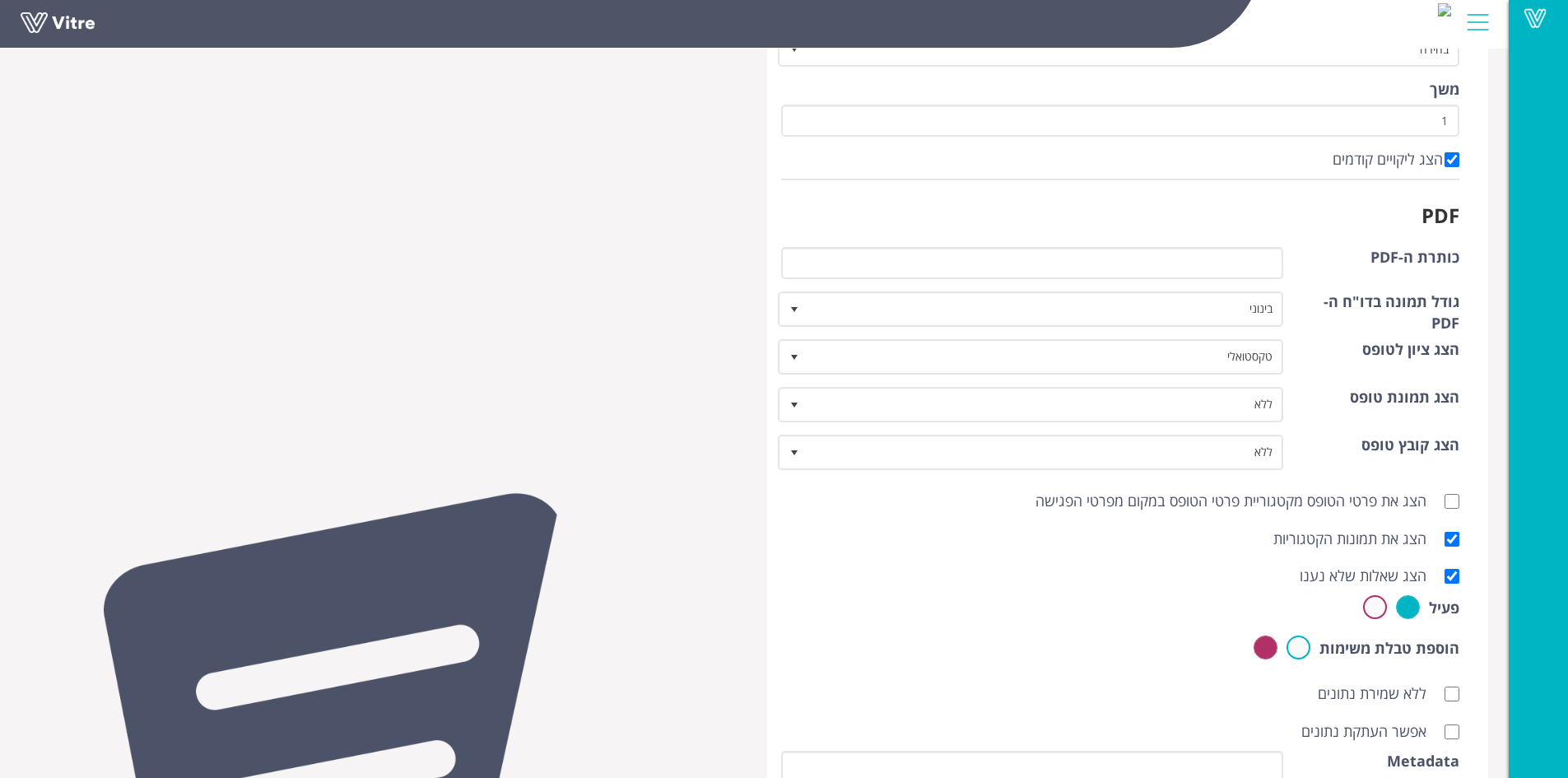
scroll to position [371, 0]
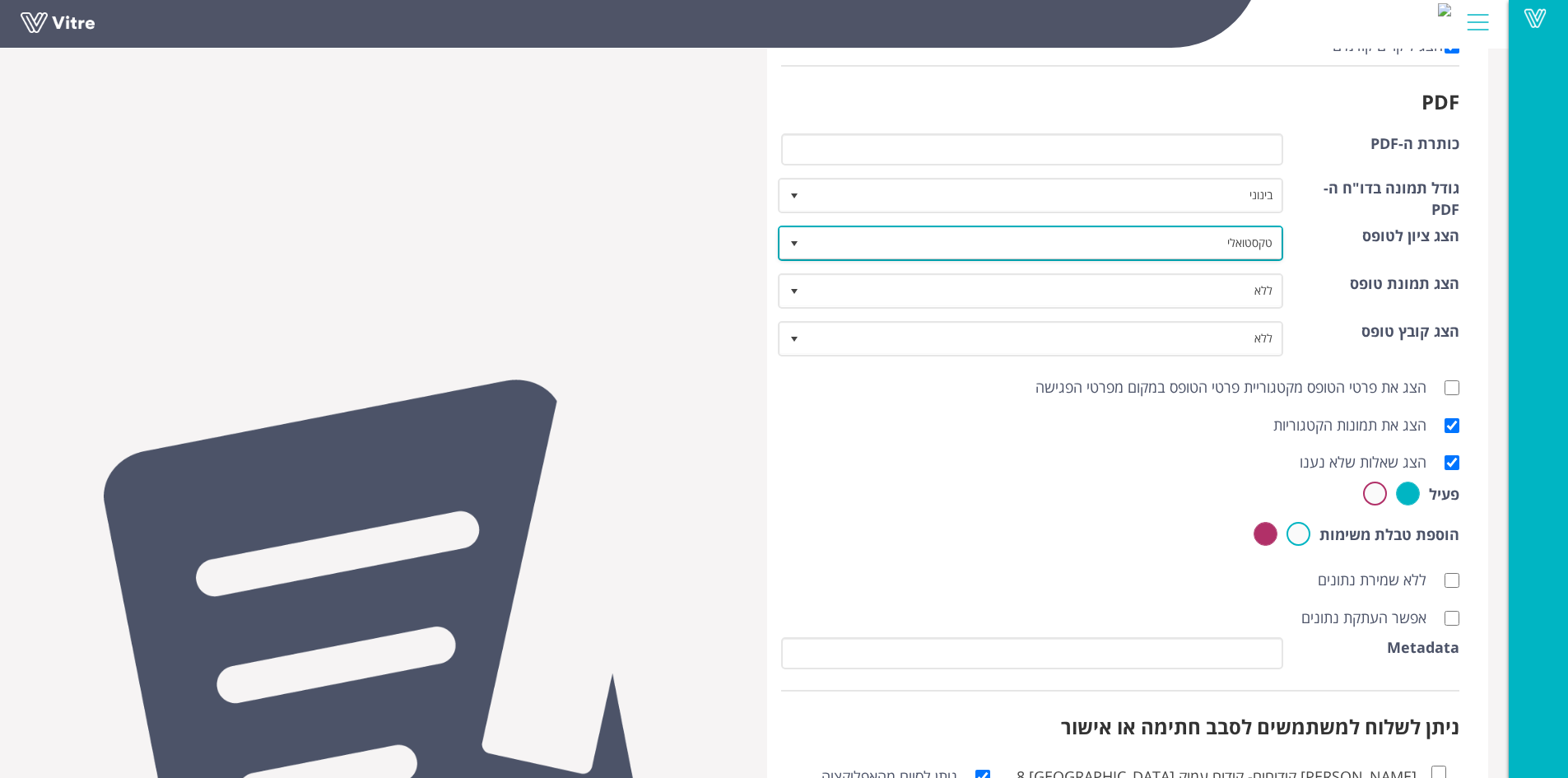
click at [796, 242] on span "select" at bounding box center [794, 244] width 13 height 13
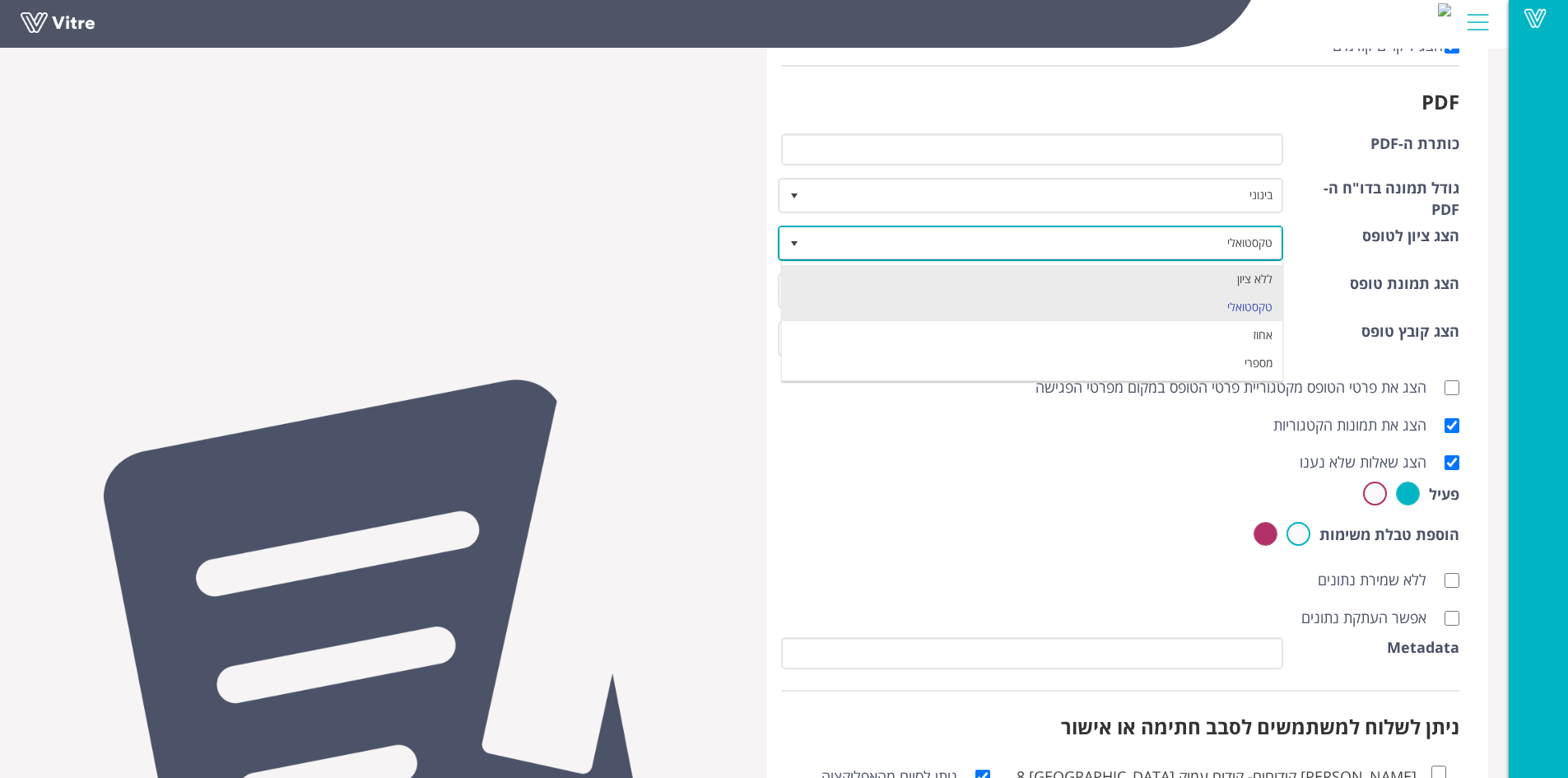
click at [862, 285] on li "ללא ציון" at bounding box center [1032, 279] width 501 height 28
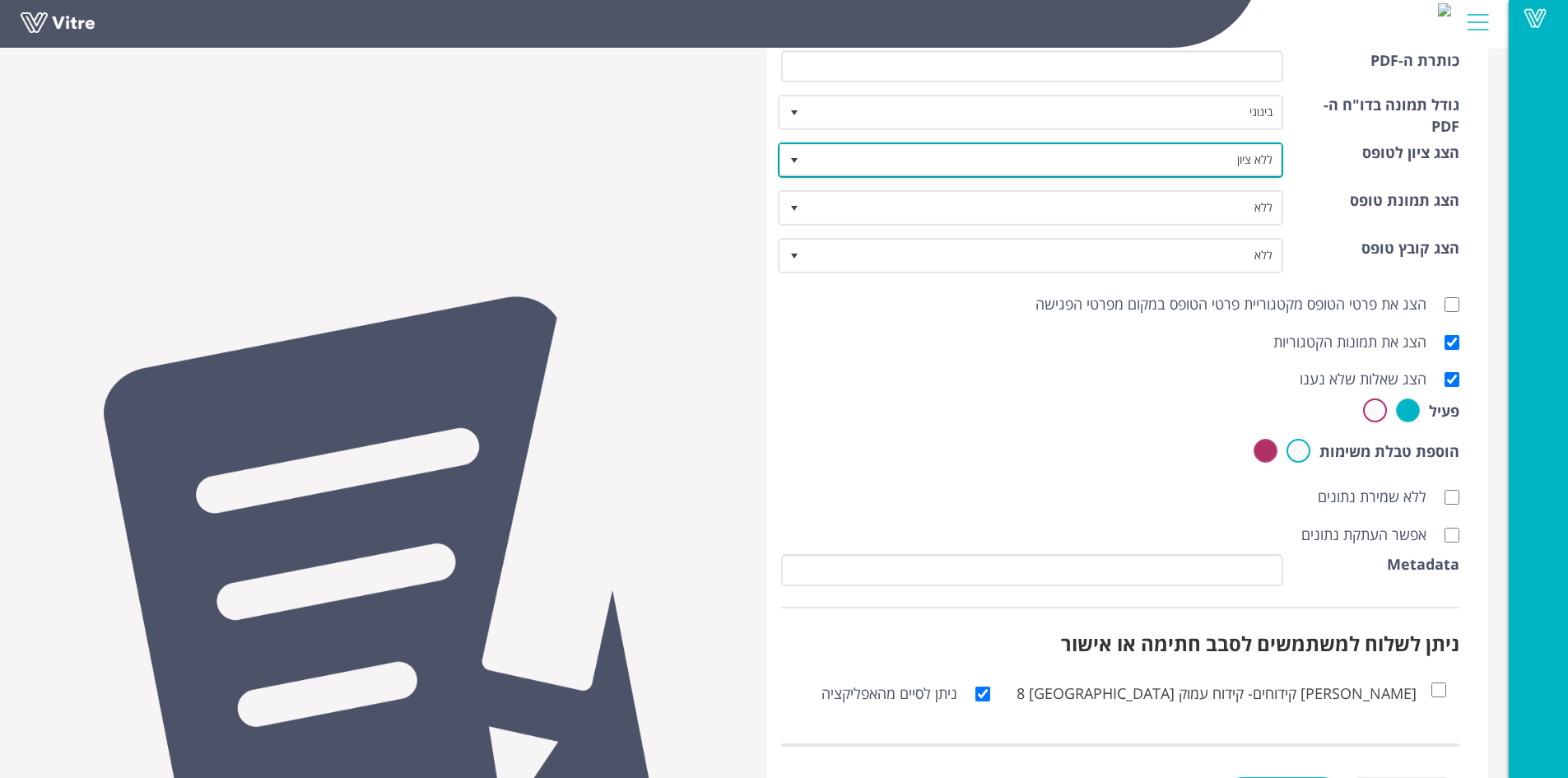
scroll to position [529, 0]
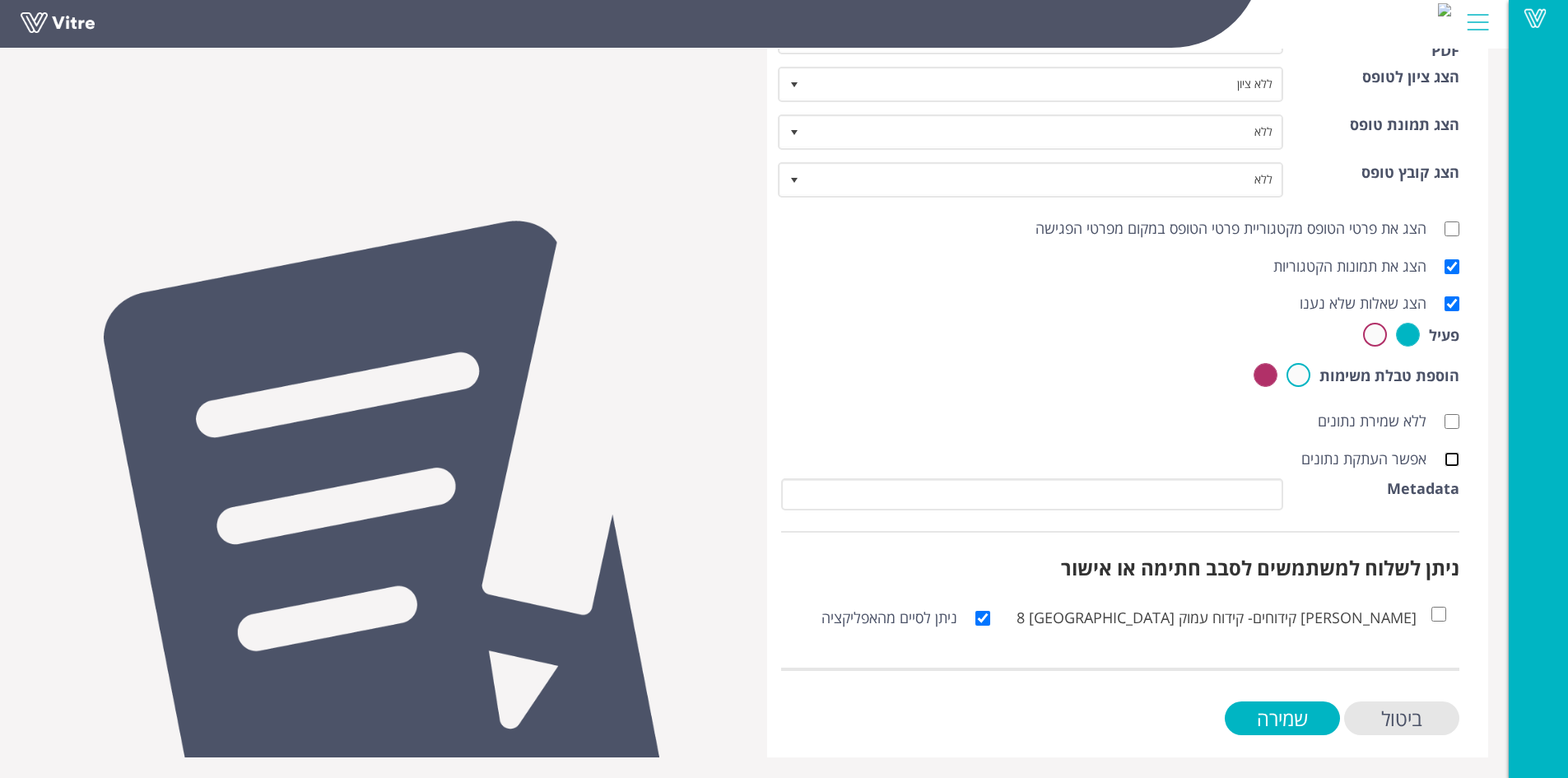
click at [1454, 459] on input "אפשר העתקת נתונים" at bounding box center [1452, 460] width 15 height 15
checkbox input "true"
click at [1287, 716] on input "שמירה" at bounding box center [1282, 718] width 115 height 34
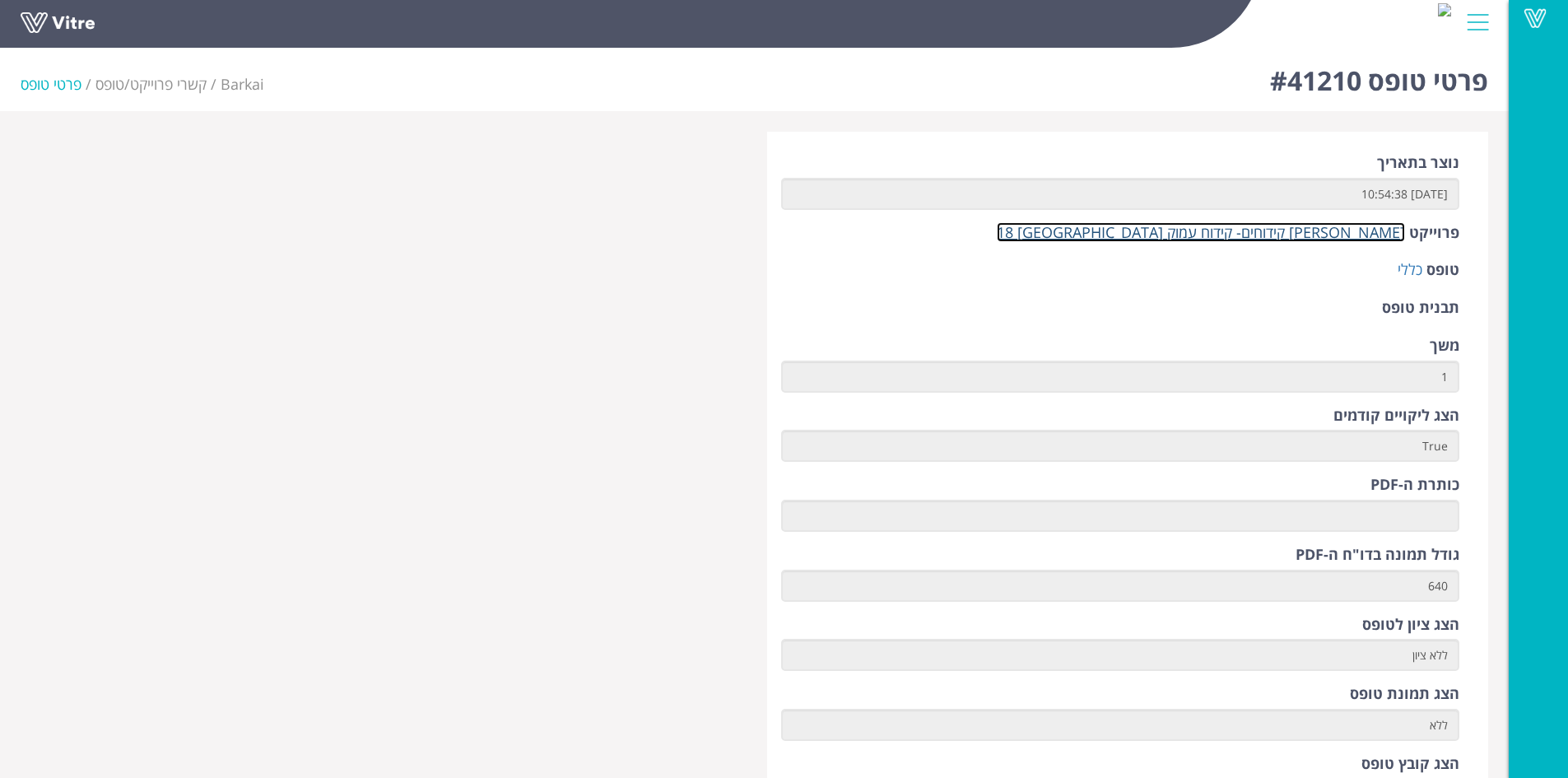
click at [1348, 236] on link "[PERSON_NAME] קידוחים- קידוח עמוק [GEOGRAPHIC_DATA] 18" at bounding box center [1201, 233] width 408 height 20
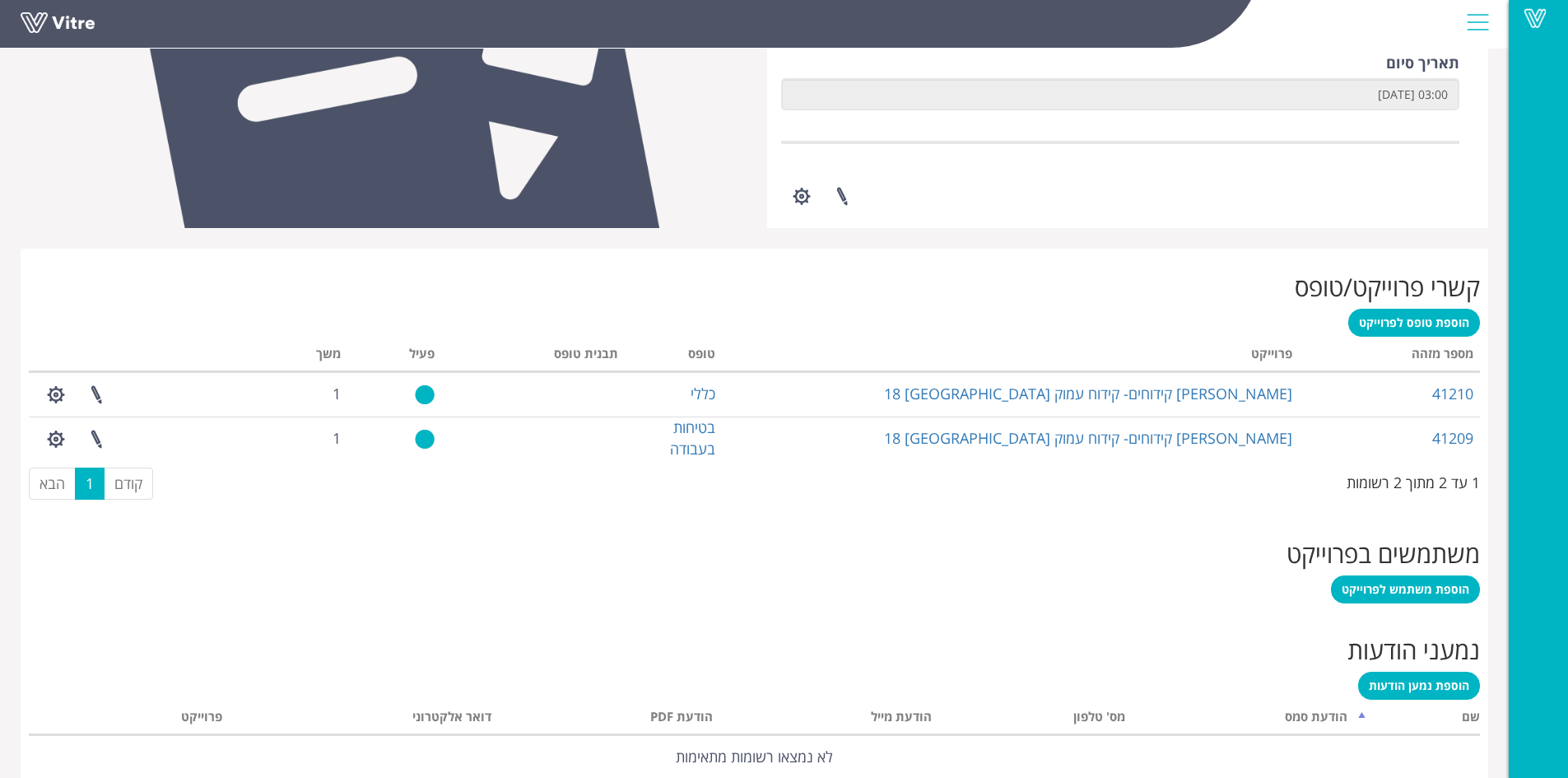
scroll to position [536, 0]
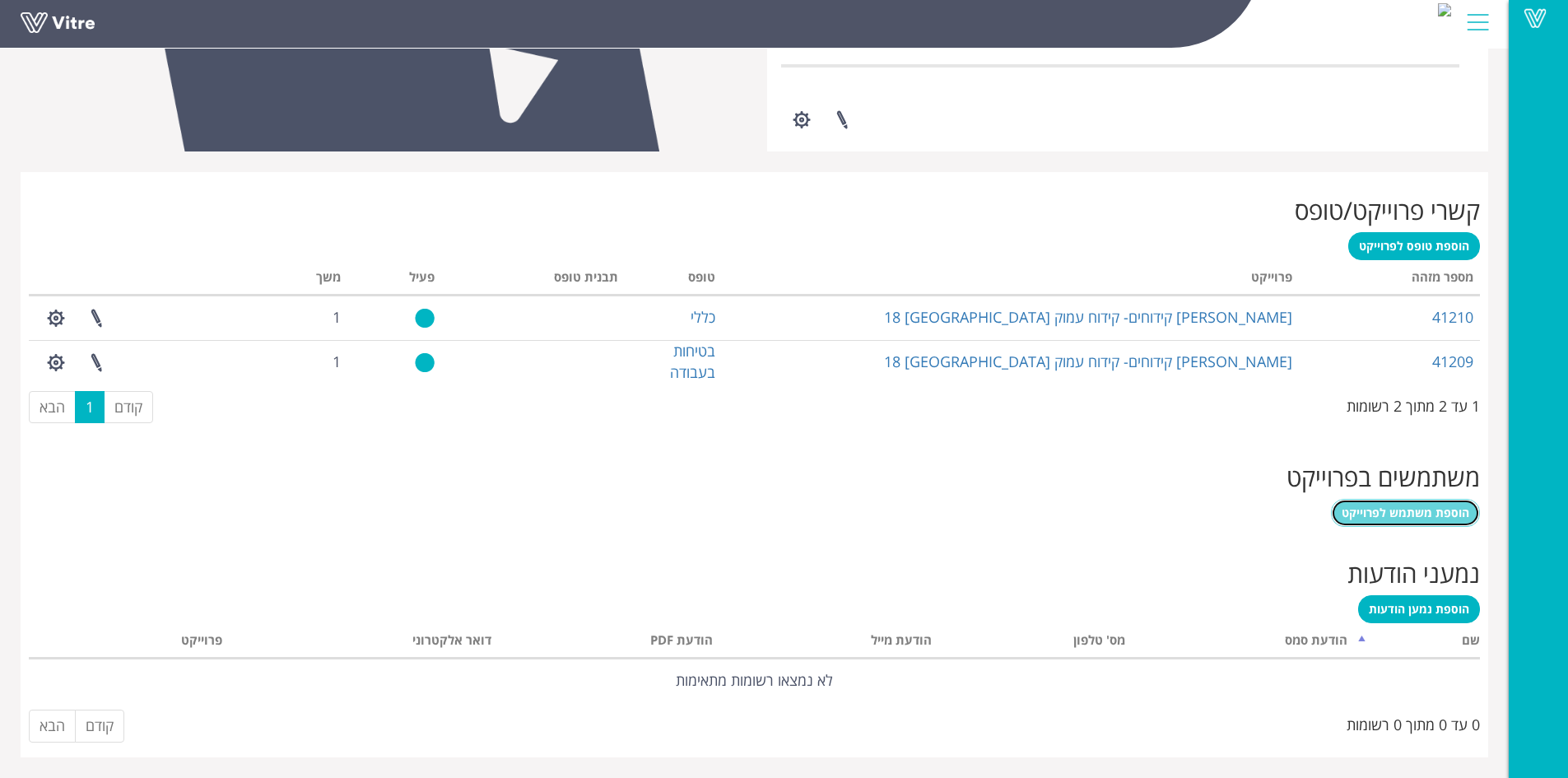
click at [1394, 514] on span "הוספת משתמש לפרוייקט" at bounding box center [1405, 513] width 128 height 16
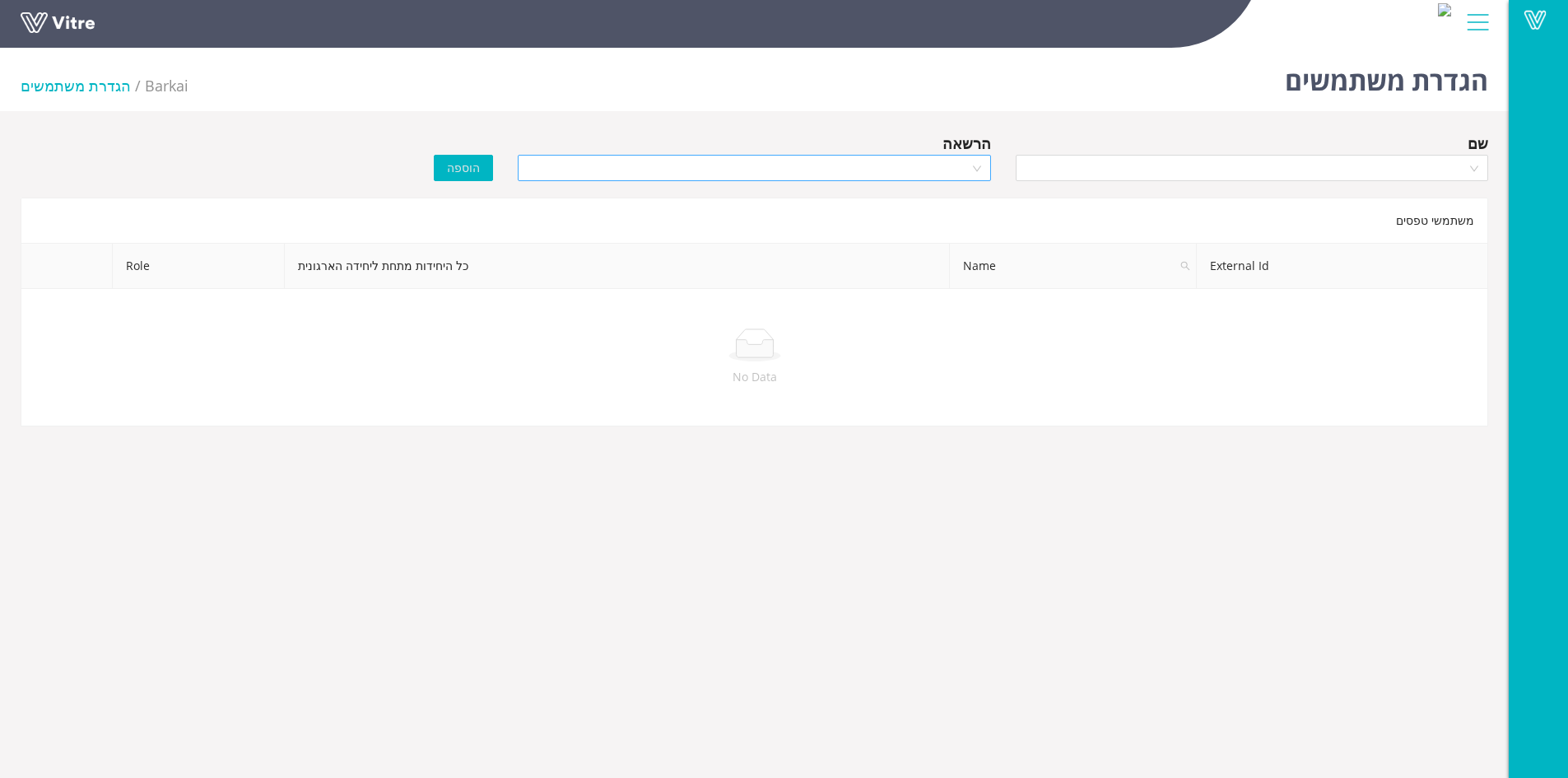
click at [975, 170] on div at bounding box center [753, 167] width 472 height 26
click at [948, 225] on div "Manager" at bounding box center [753, 228] width 453 height 18
click at [1475, 176] on div at bounding box center [1251, 167] width 472 height 26
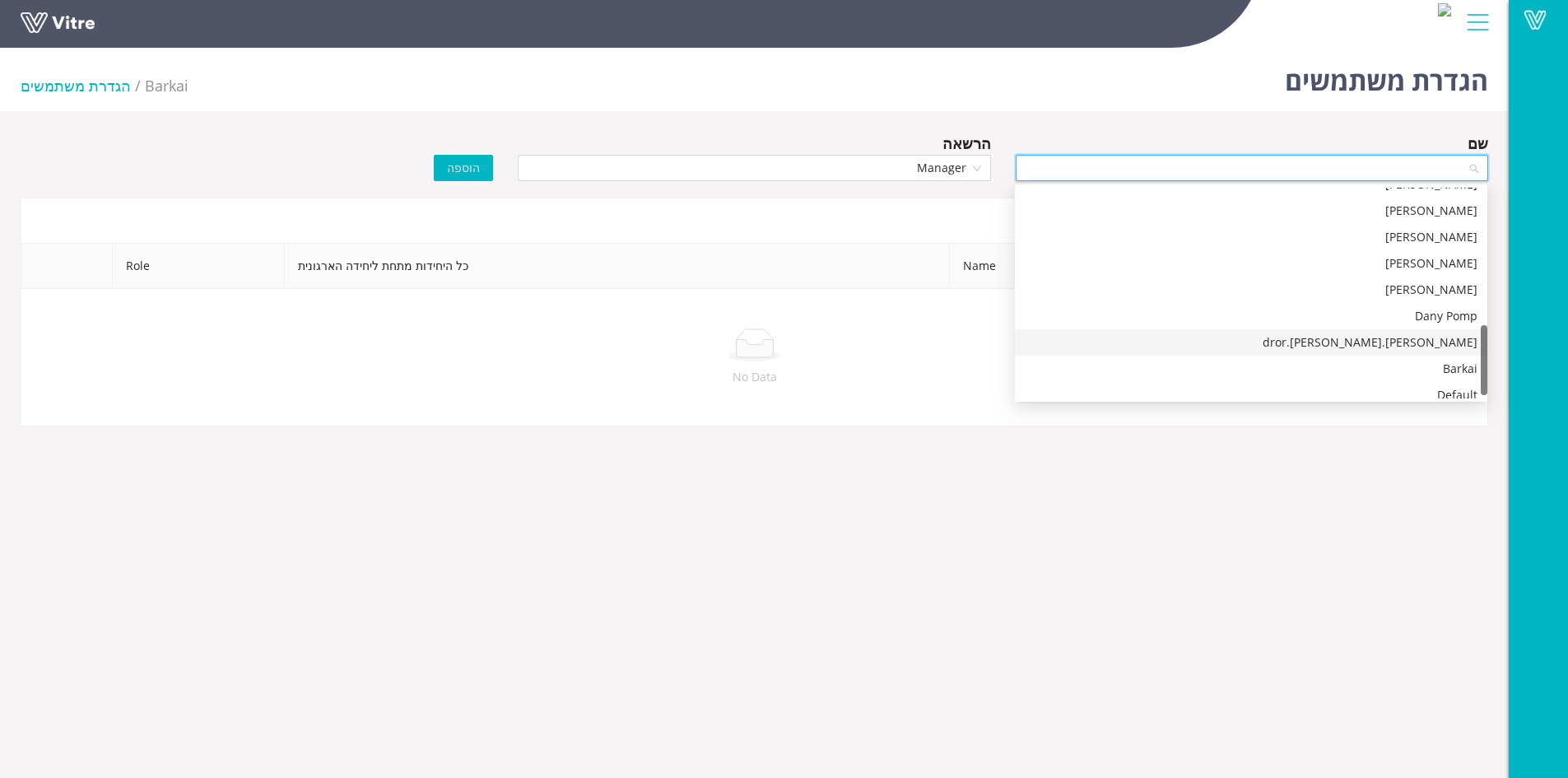
scroll to position [422, 0]
click at [1345, 355] on div "Barkai" at bounding box center [1251, 359] width 453 height 18
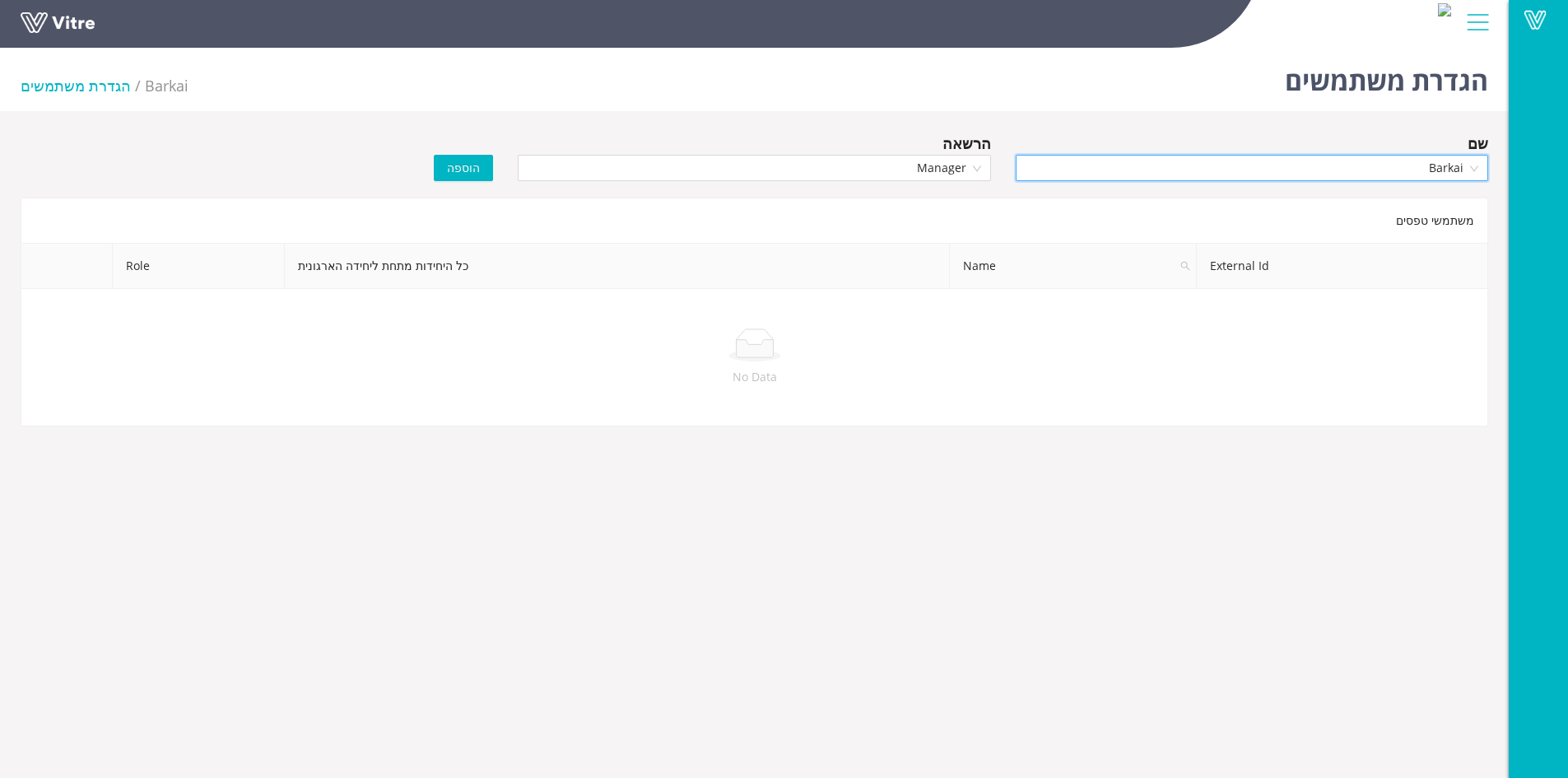
click at [469, 155] on button "הוספה" at bounding box center [463, 167] width 60 height 26
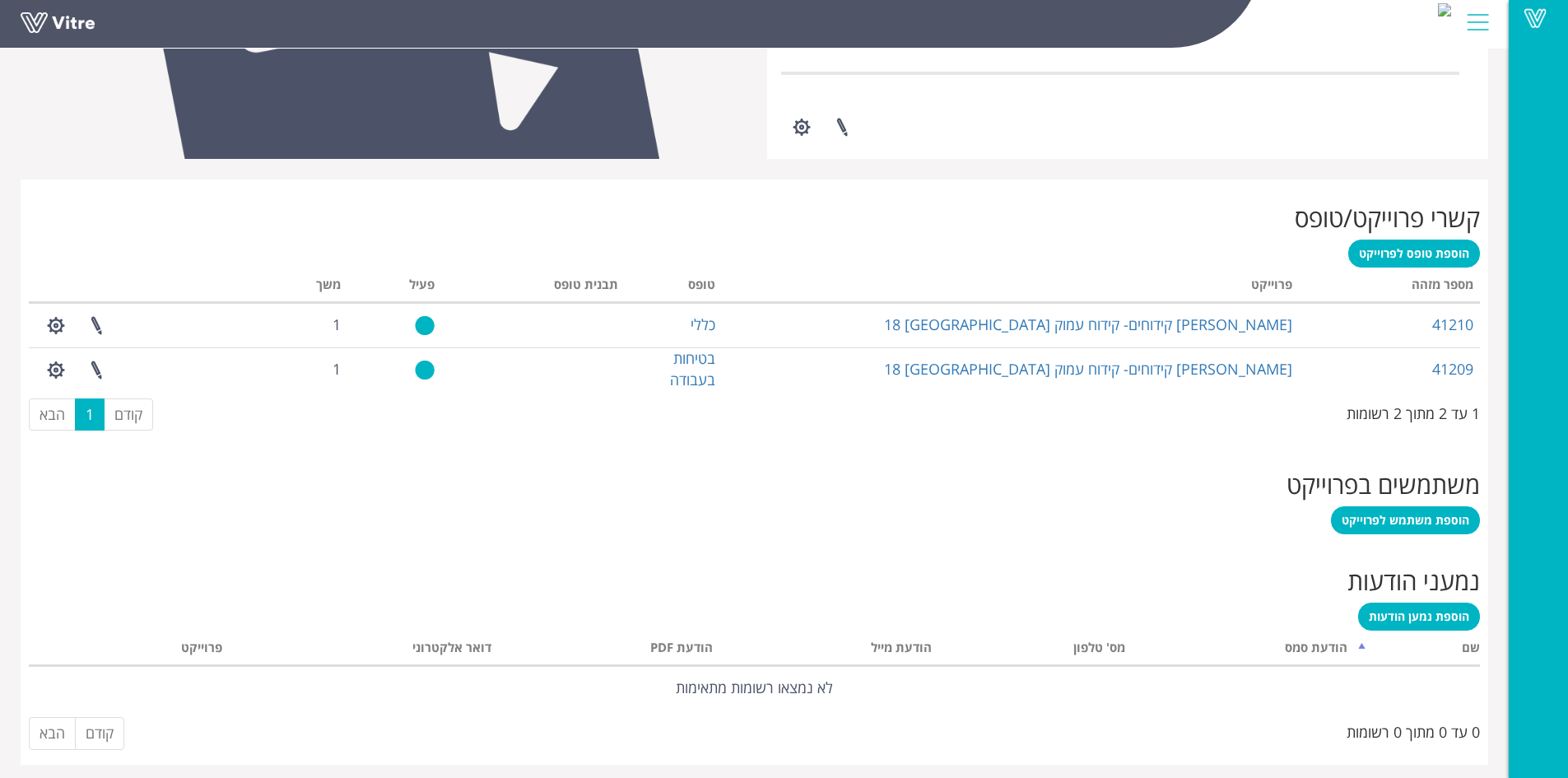
scroll to position [536, 0]
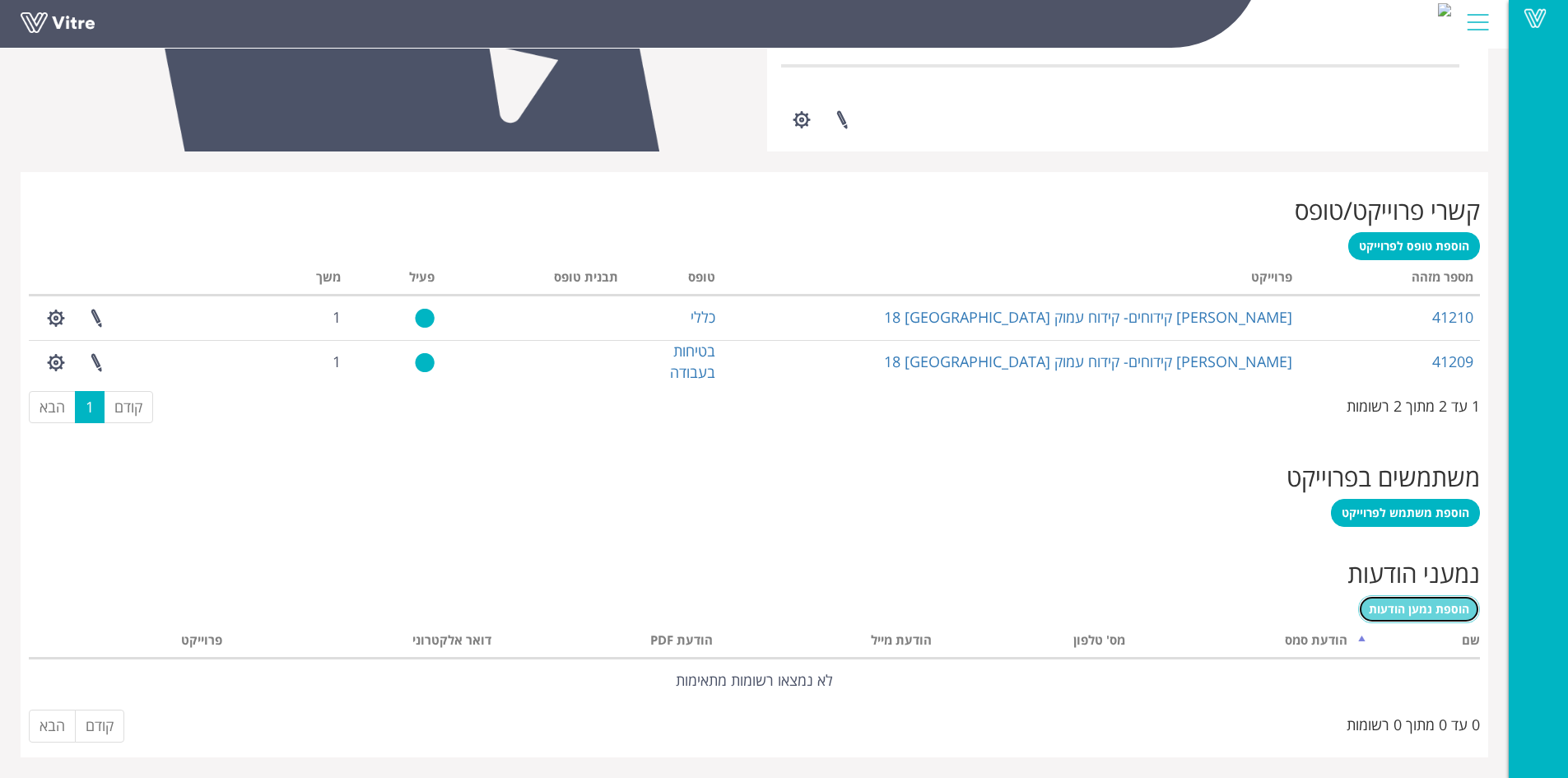
click at [1432, 609] on span "הוספת נמען הודעות" at bounding box center [1419, 608] width 101 height 16
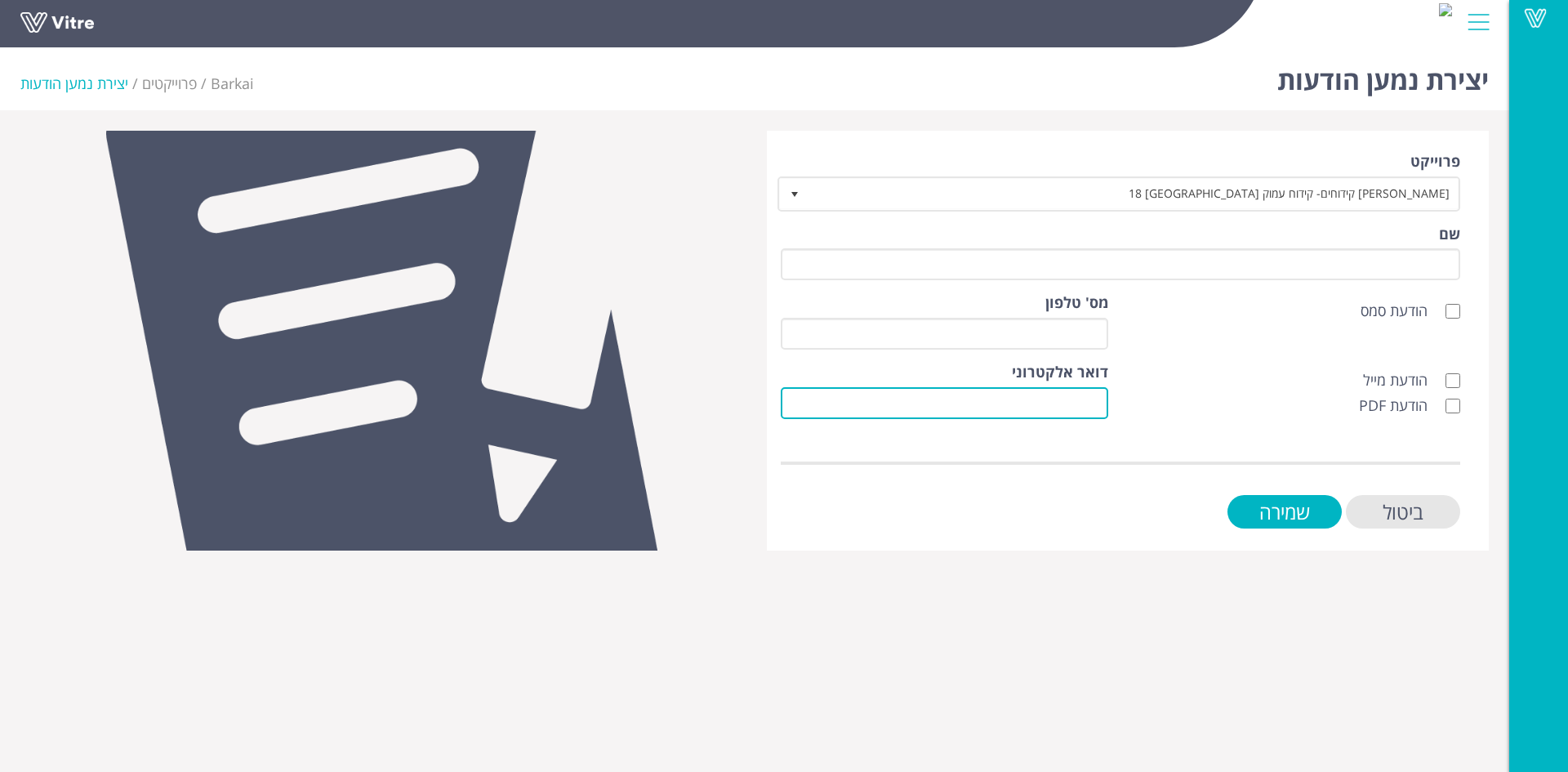
paste input "[EMAIL_ADDRESS][DOMAIN_NAME]"
type input "[EMAIL_ADDRESS][DOMAIN_NAME]"
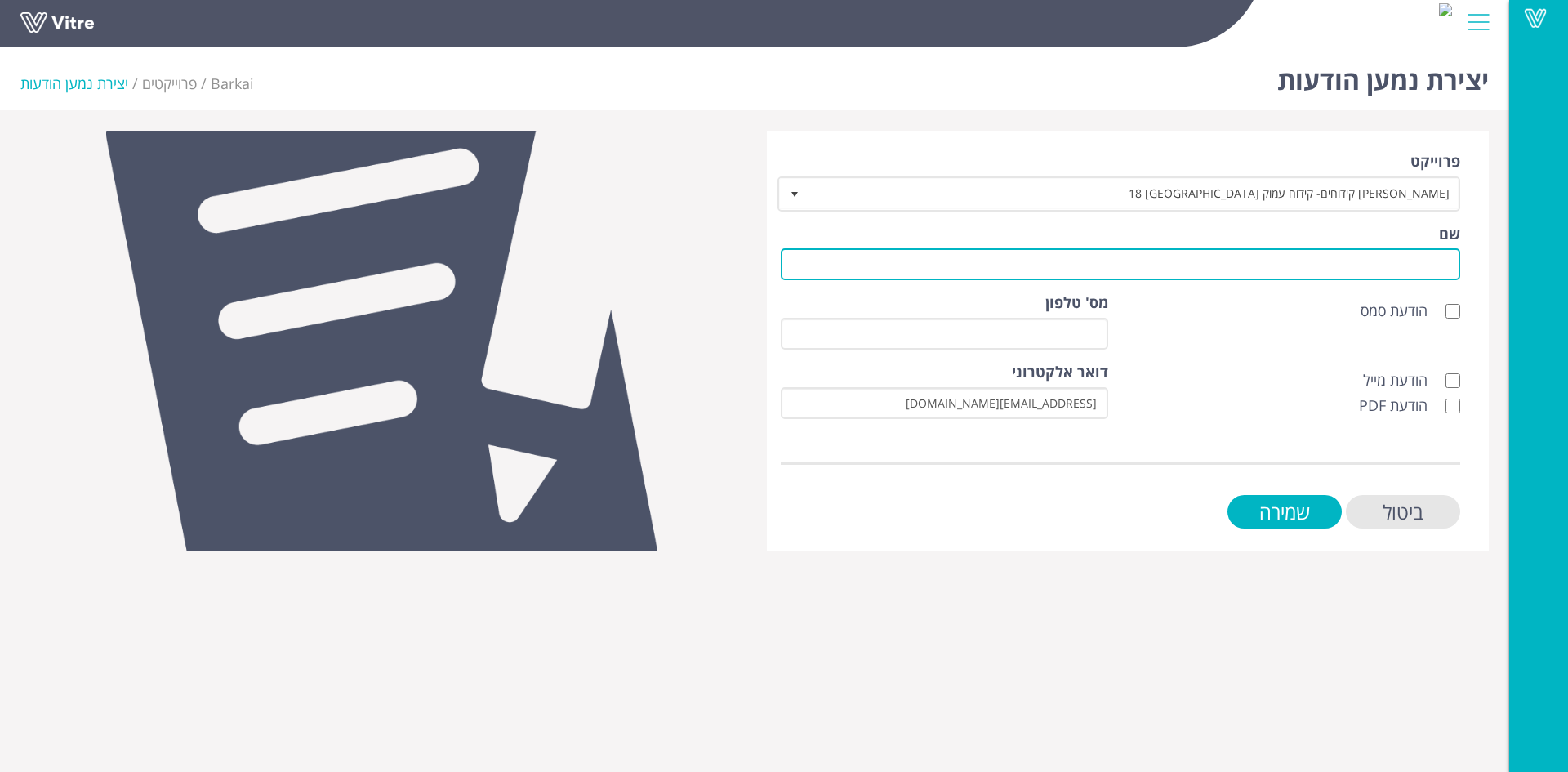
click at [1408, 274] on input "שם" at bounding box center [1120, 264] width 679 height 32
type input "לקוח"
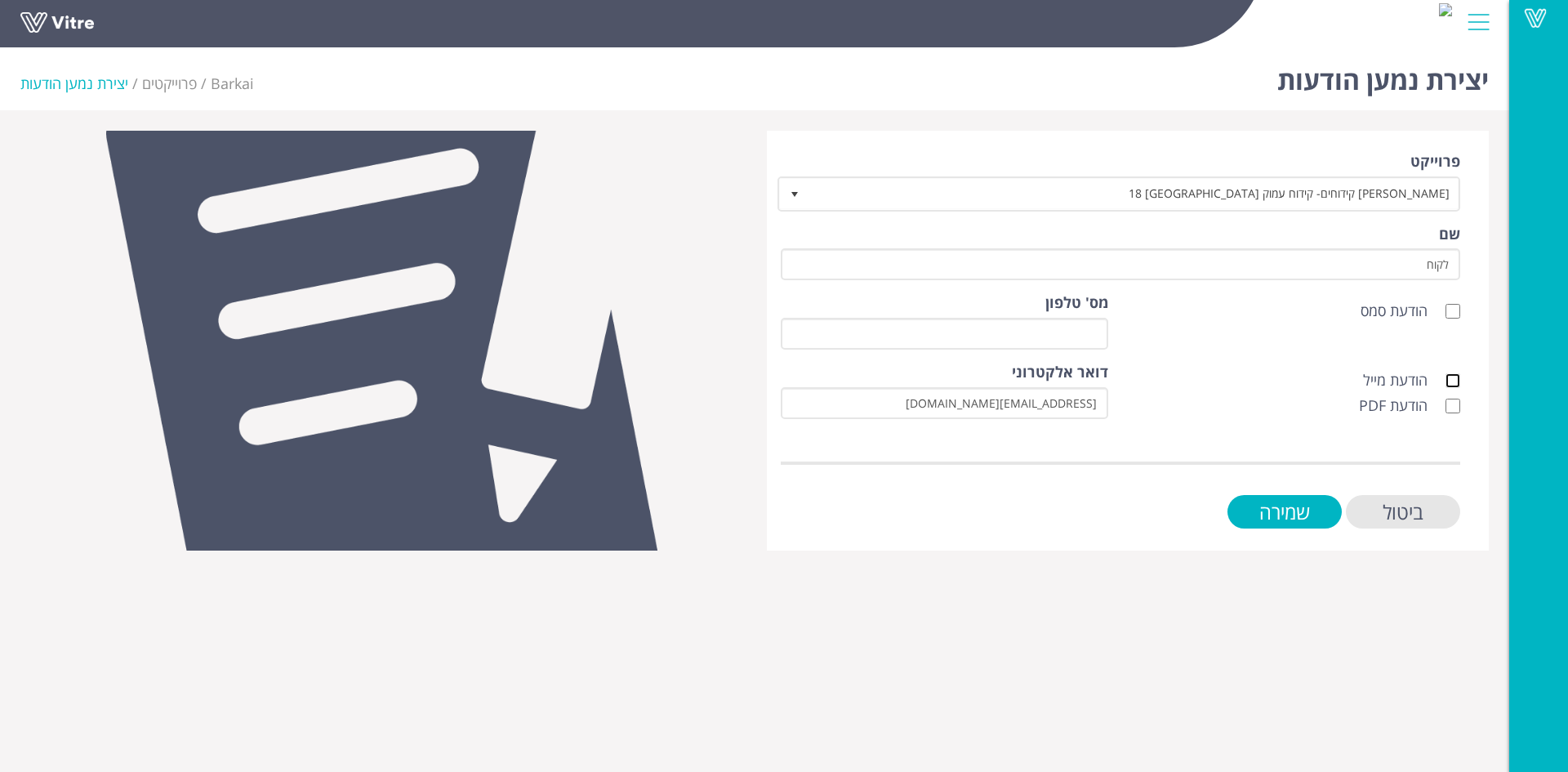
click at [1450, 383] on input "הודעת מייל" at bounding box center [1453, 381] width 15 height 15
checkbox input "true"
click at [1453, 404] on input "הודעת PDF" at bounding box center [1453, 406] width 15 height 15
checkbox input "true"
click at [1296, 512] on input "שמירה" at bounding box center [1285, 512] width 114 height 33
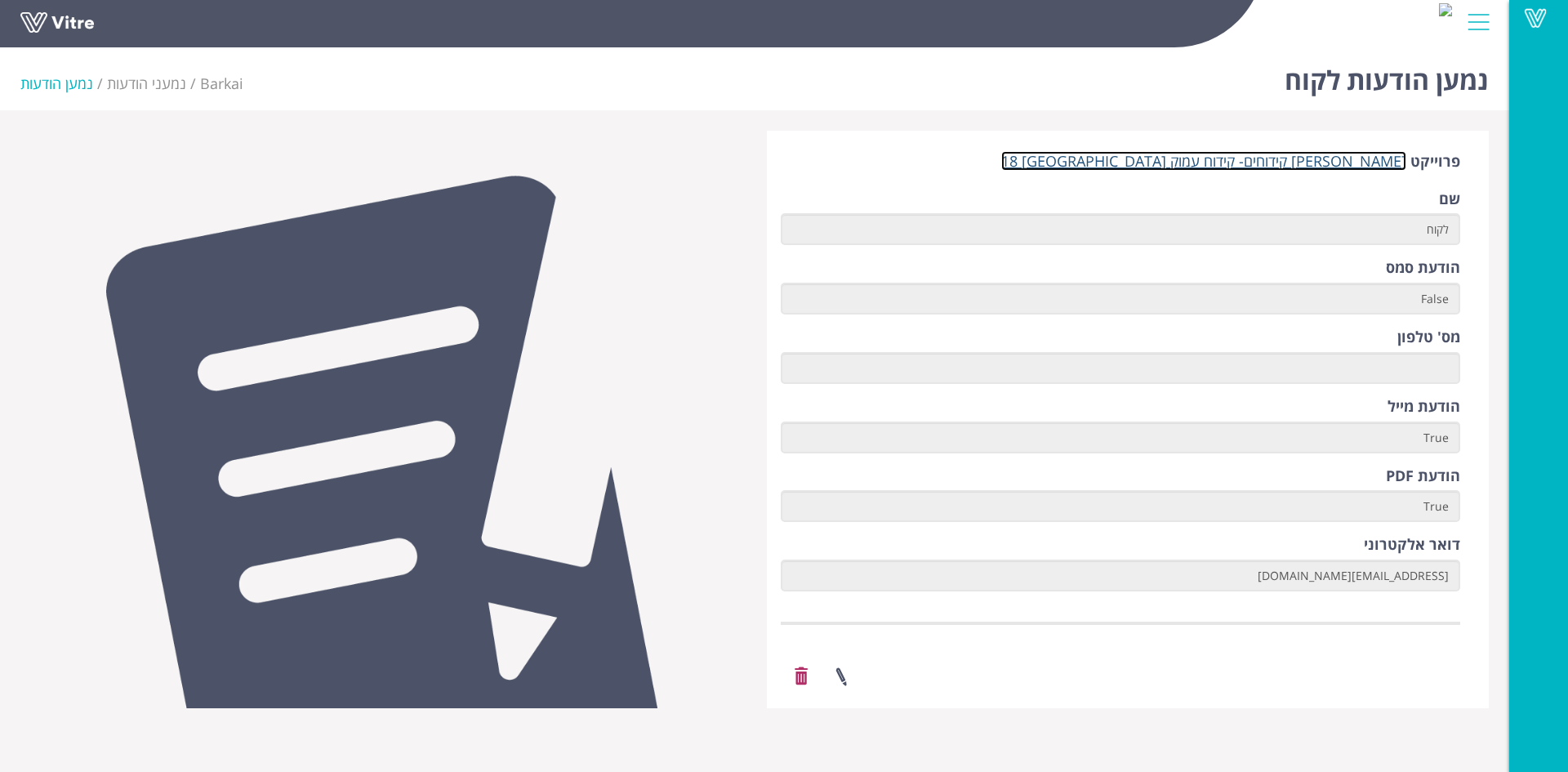
drag, startPoint x: 1241, startPoint y: 157, endPoint x: 1234, endPoint y: 159, distance: 7.3
click at [1240, 158] on link "[PERSON_NAME] קידוחים- קידוח עמוק [GEOGRAPHIC_DATA] 18" at bounding box center [1204, 161] width 405 height 20
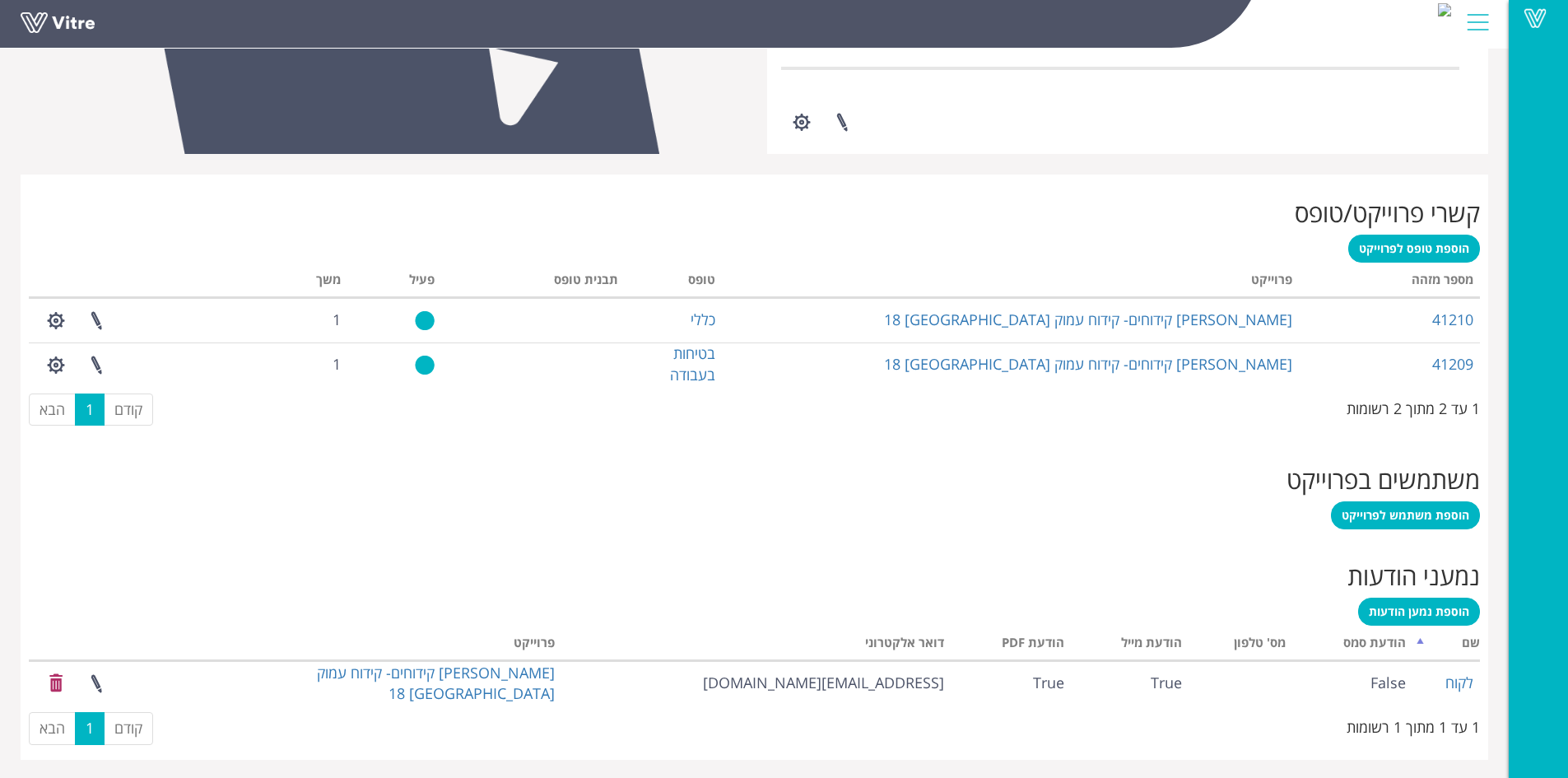
scroll to position [536, 0]
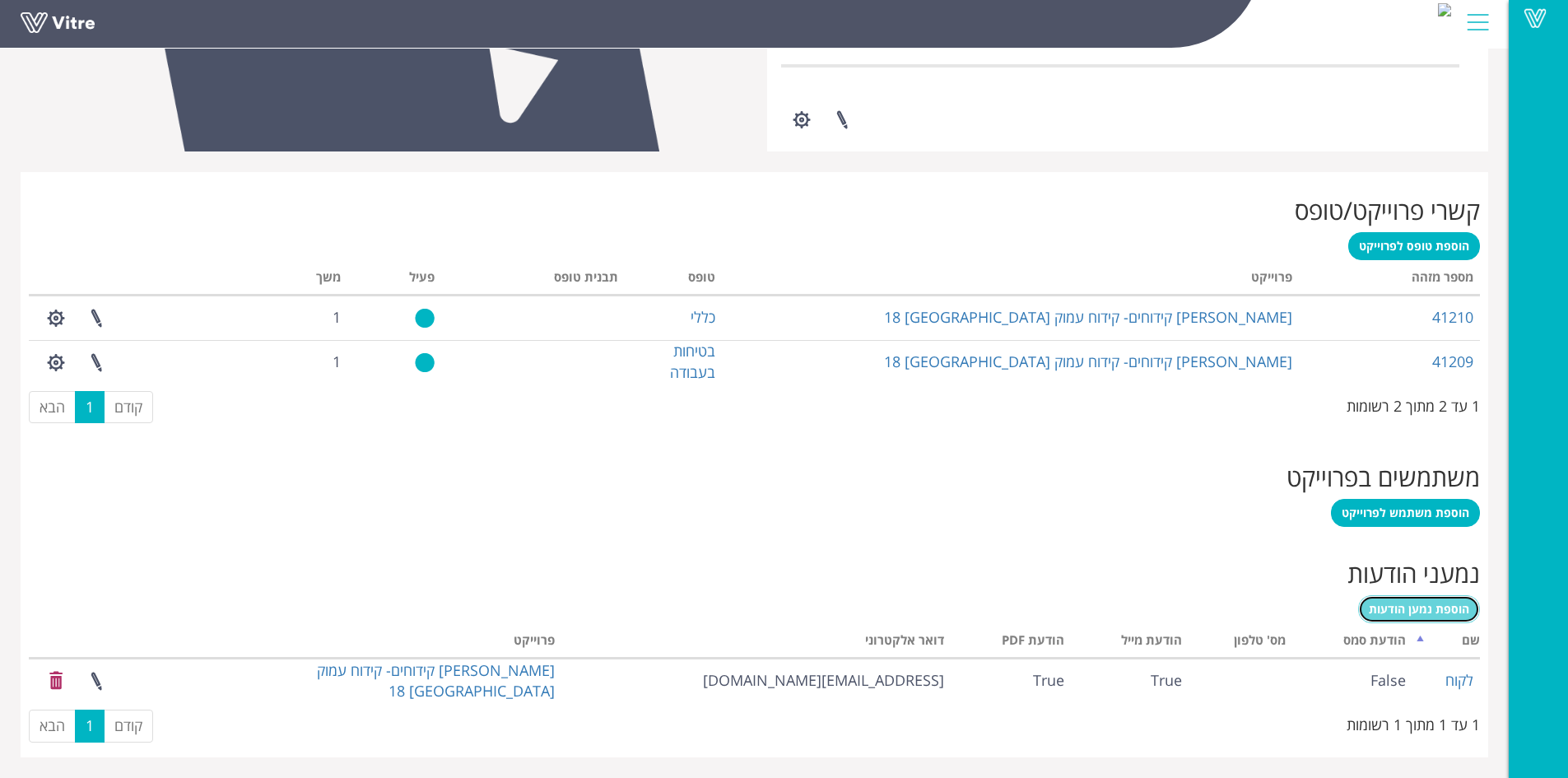
click at [1429, 609] on span "הוספת נמען הודעות" at bounding box center [1419, 608] width 101 height 16
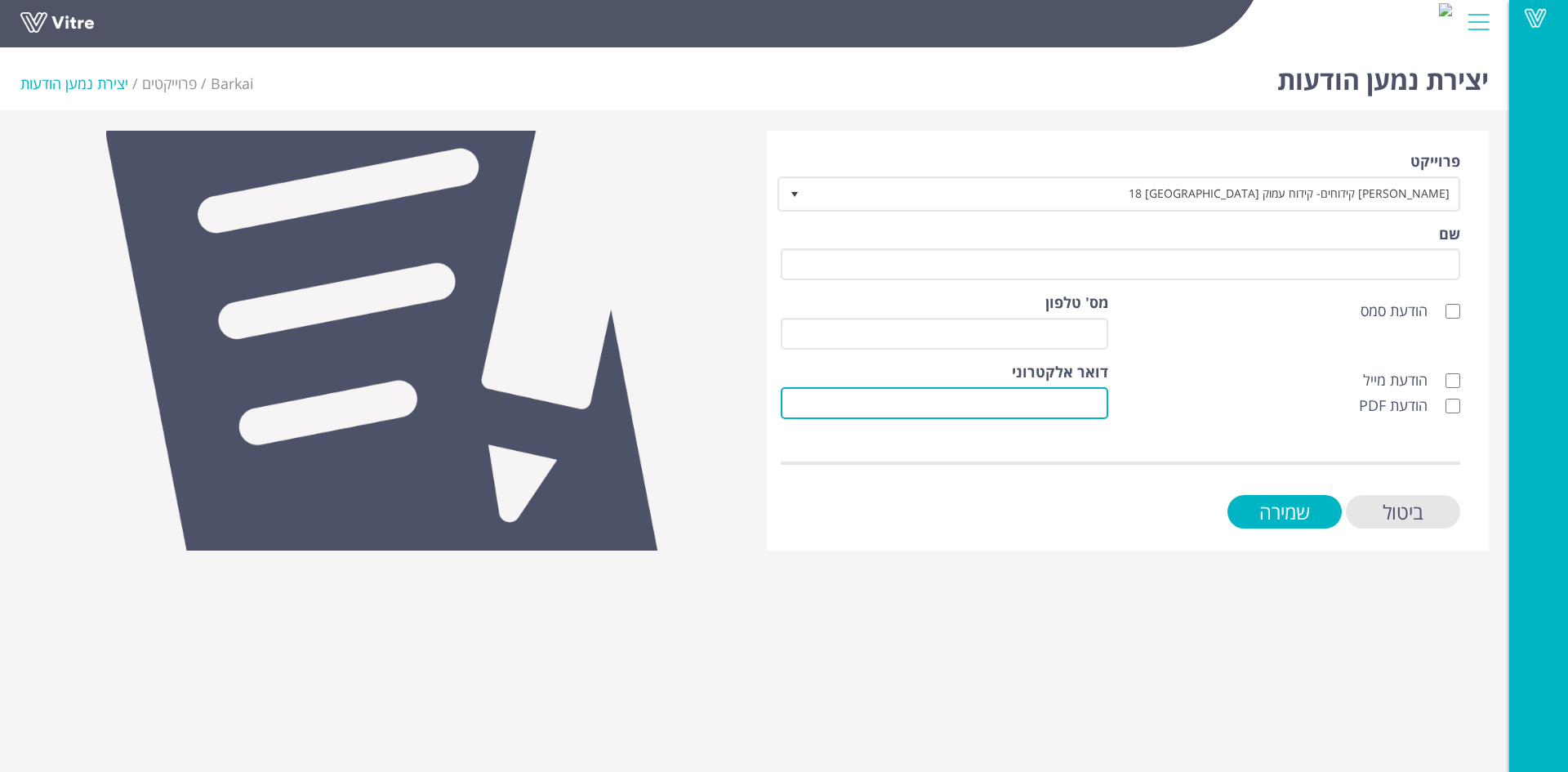
click at [1098, 399] on input "דואר אלקטרוני" at bounding box center [944, 403] width 328 height 32
paste input "[EMAIL_ADDRESS][DOMAIN_NAME]"
type input "[EMAIL_ADDRESS][DOMAIN_NAME]"
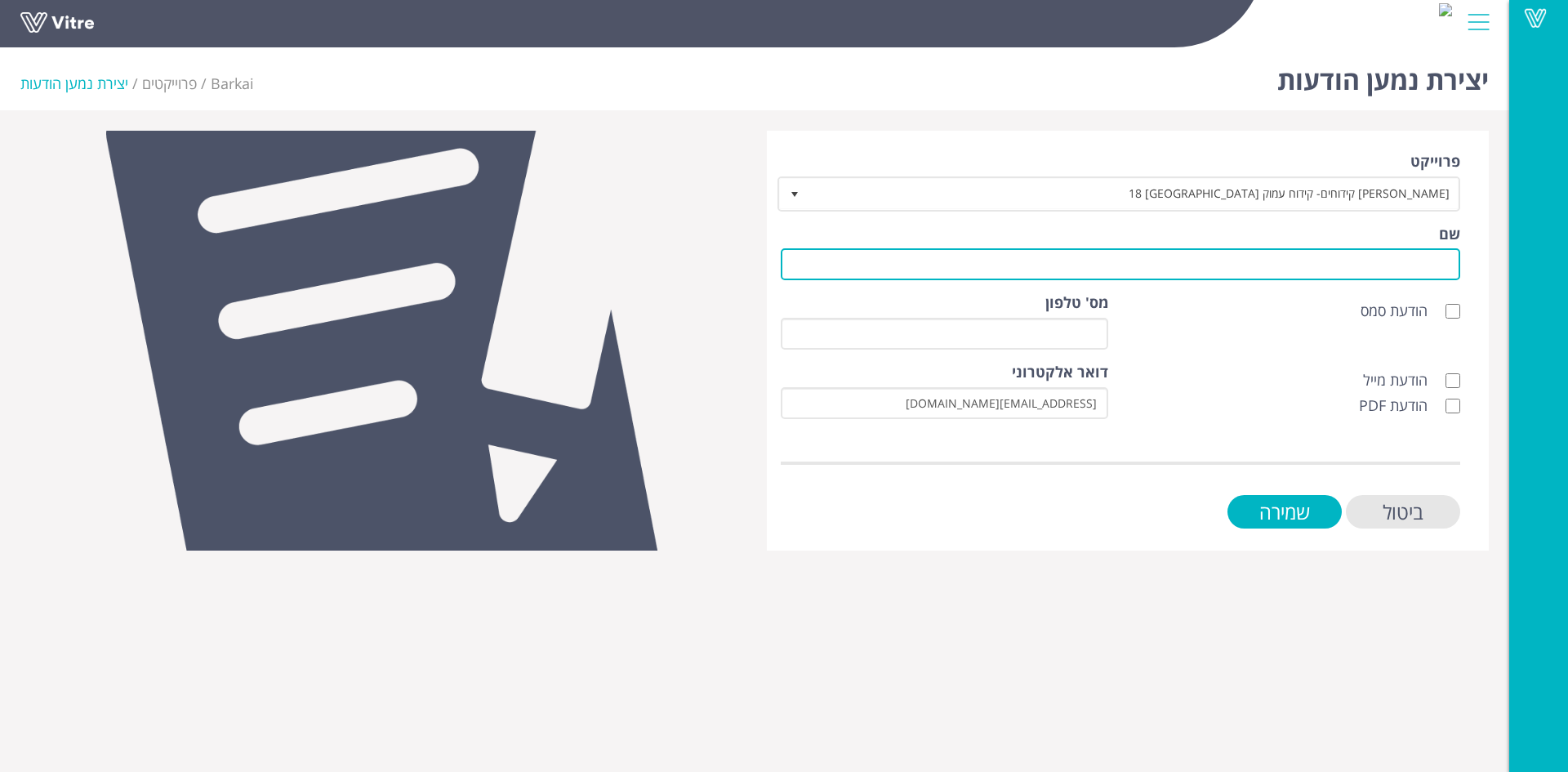
click at [1427, 260] on input "שם" at bounding box center [1120, 264] width 679 height 32
type input "לקוח"
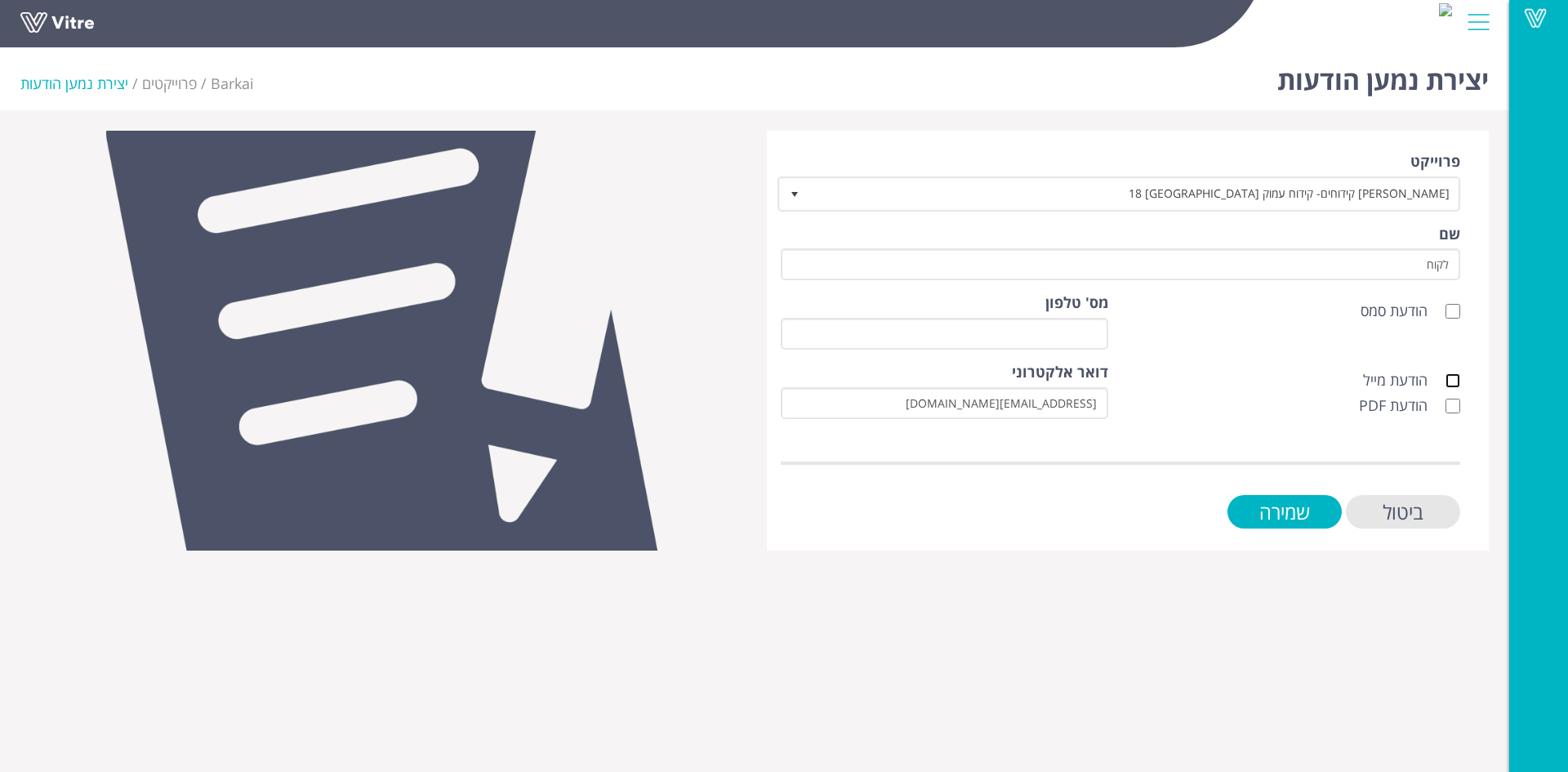
click at [1460, 378] on input "הודעת מייל" at bounding box center [1453, 381] width 15 height 15
checkbox input "true"
drag, startPoint x: 1455, startPoint y: 402, endPoint x: 1395, endPoint y: 496, distance: 111.5
click at [1455, 404] on input "הודעת PDF" at bounding box center [1453, 406] width 15 height 15
checkbox input "true"
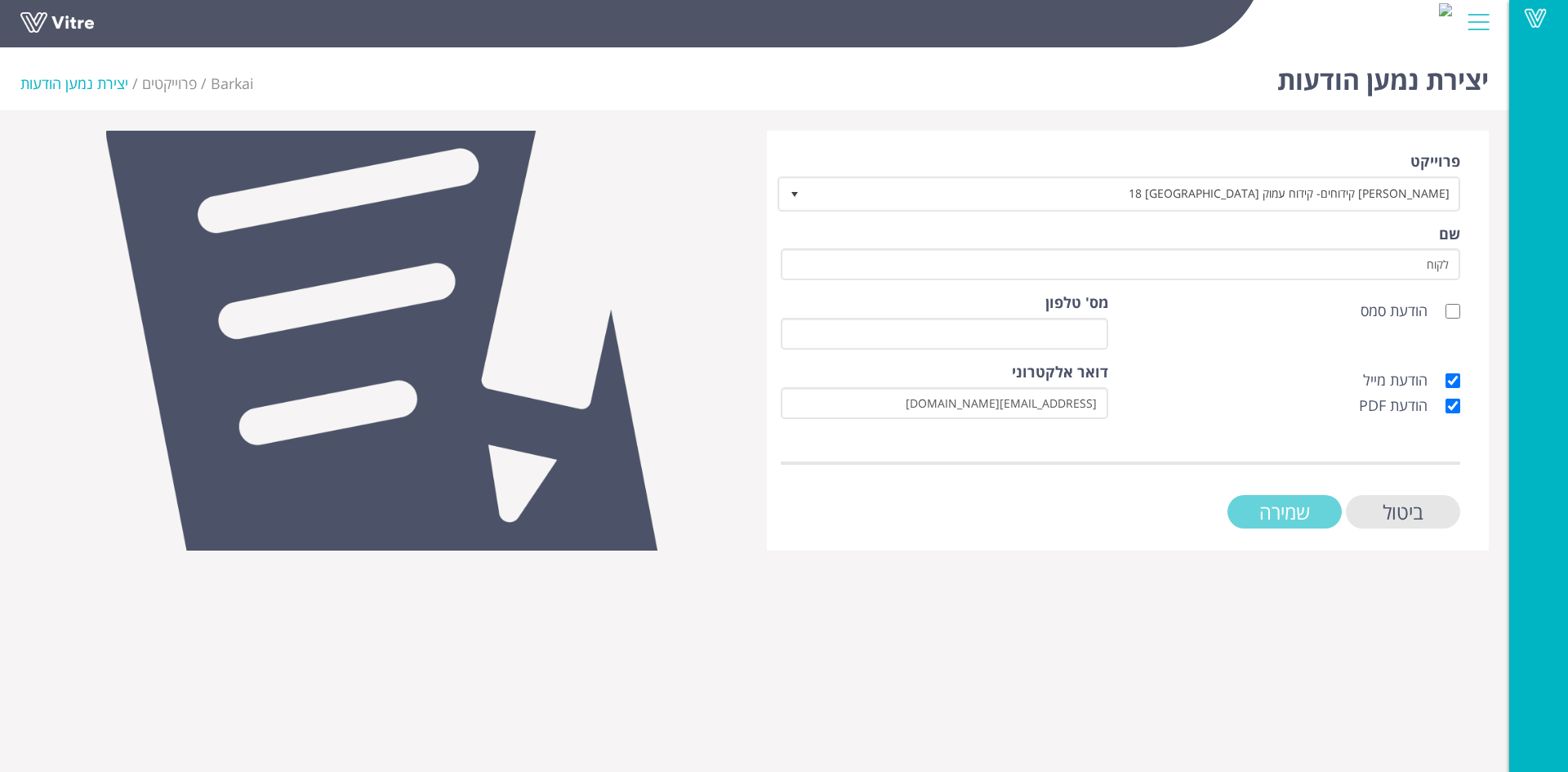
click at [1321, 513] on input "שמירה" at bounding box center [1285, 512] width 114 height 33
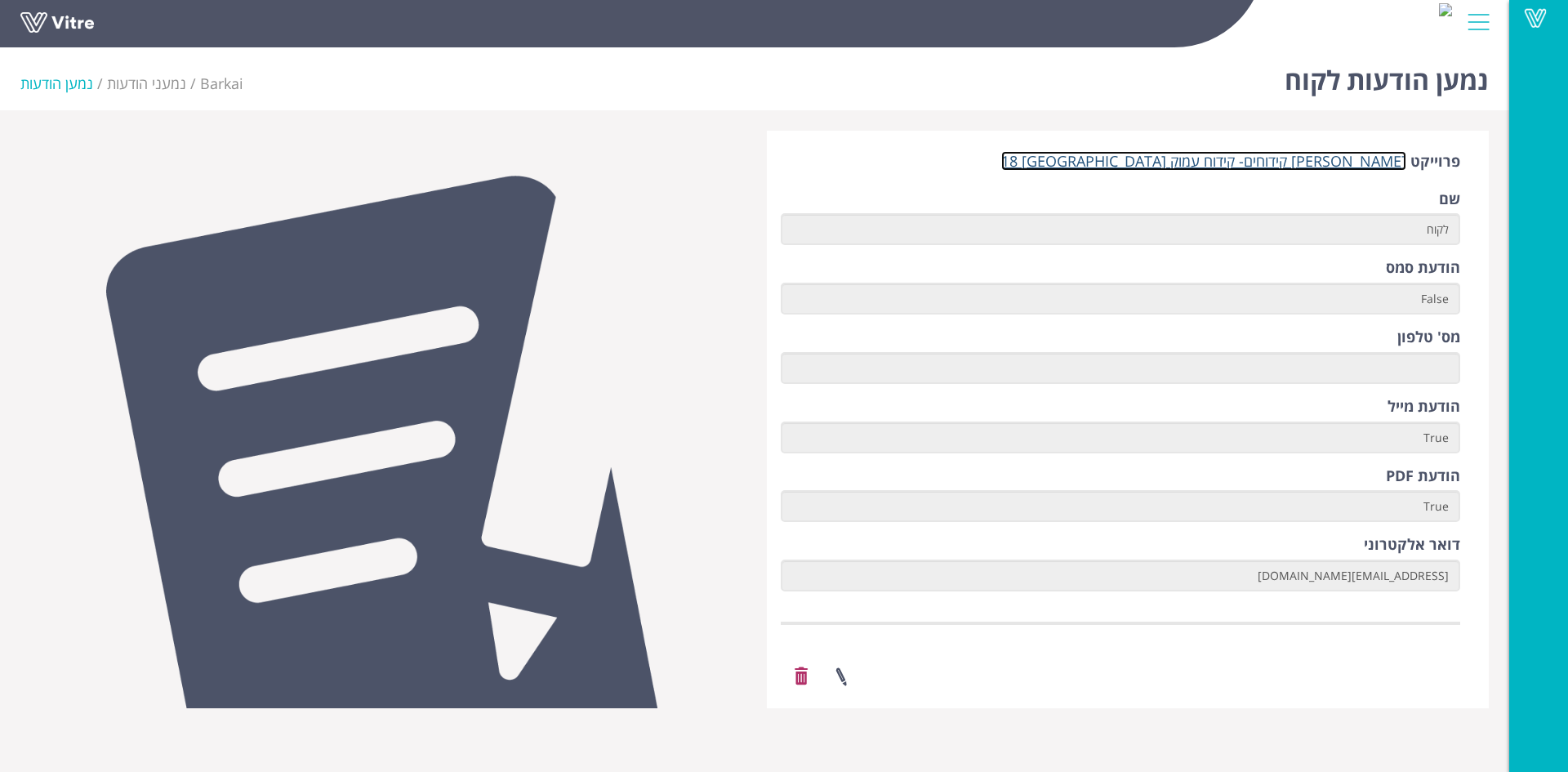
click at [1322, 165] on link "[PERSON_NAME] קידוחים- קידוח עמוק [GEOGRAPHIC_DATA] 18" at bounding box center [1204, 161] width 405 height 20
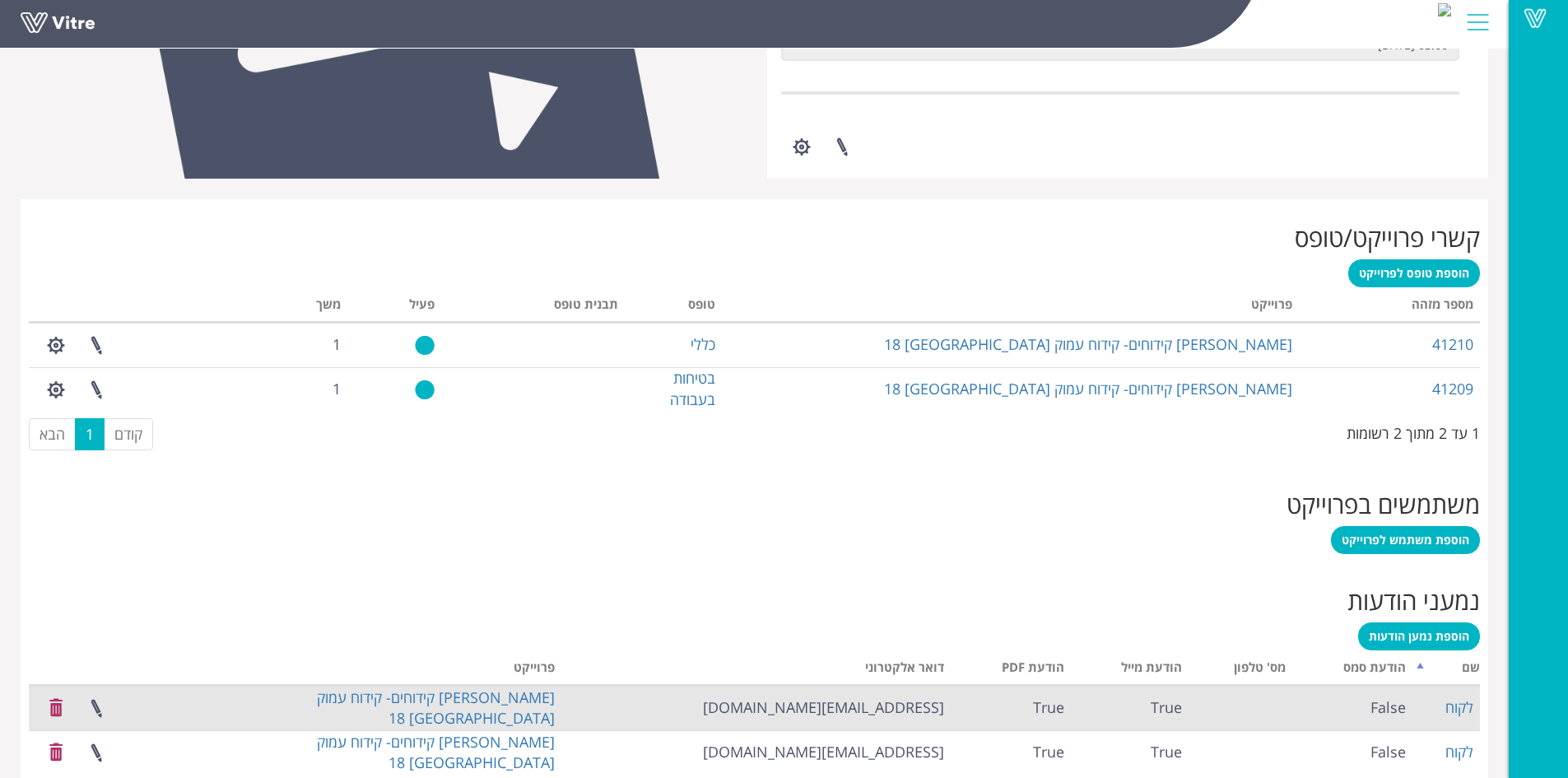
scroll to position [581, 0]
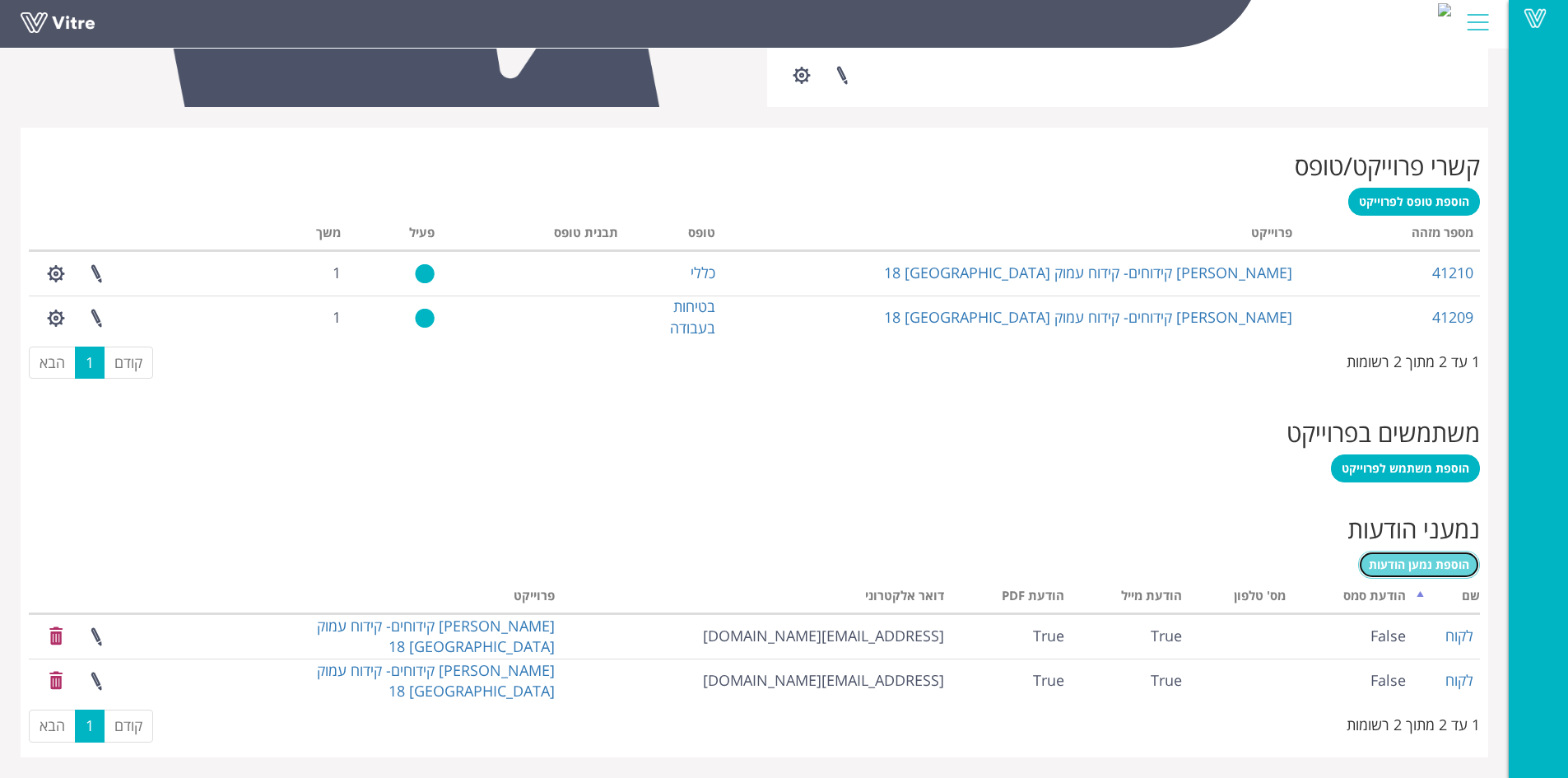
click at [1426, 562] on span "הוספת נמען הודעות" at bounding box center [1419, 564] width 101 height 16
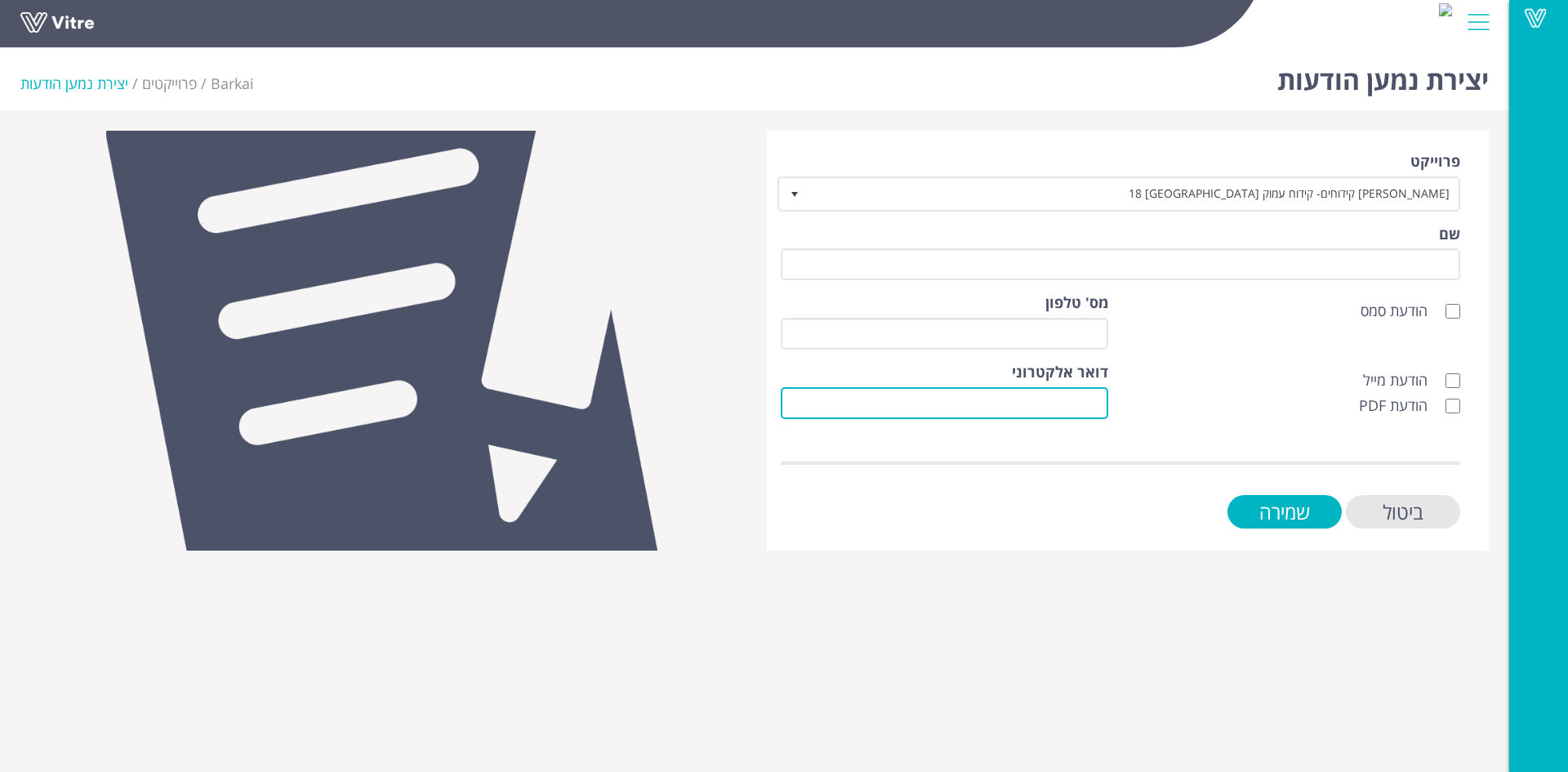
click at [1092, 403] on input "דואר אלקטרוני" at bounding box center [944, 403] width 328 height 32
paste input "[EMAIL_ADDRESS][DOMAIN_NAME]"
type input "[EMAIL_ADDRESS][DOMAIN_NAME]"
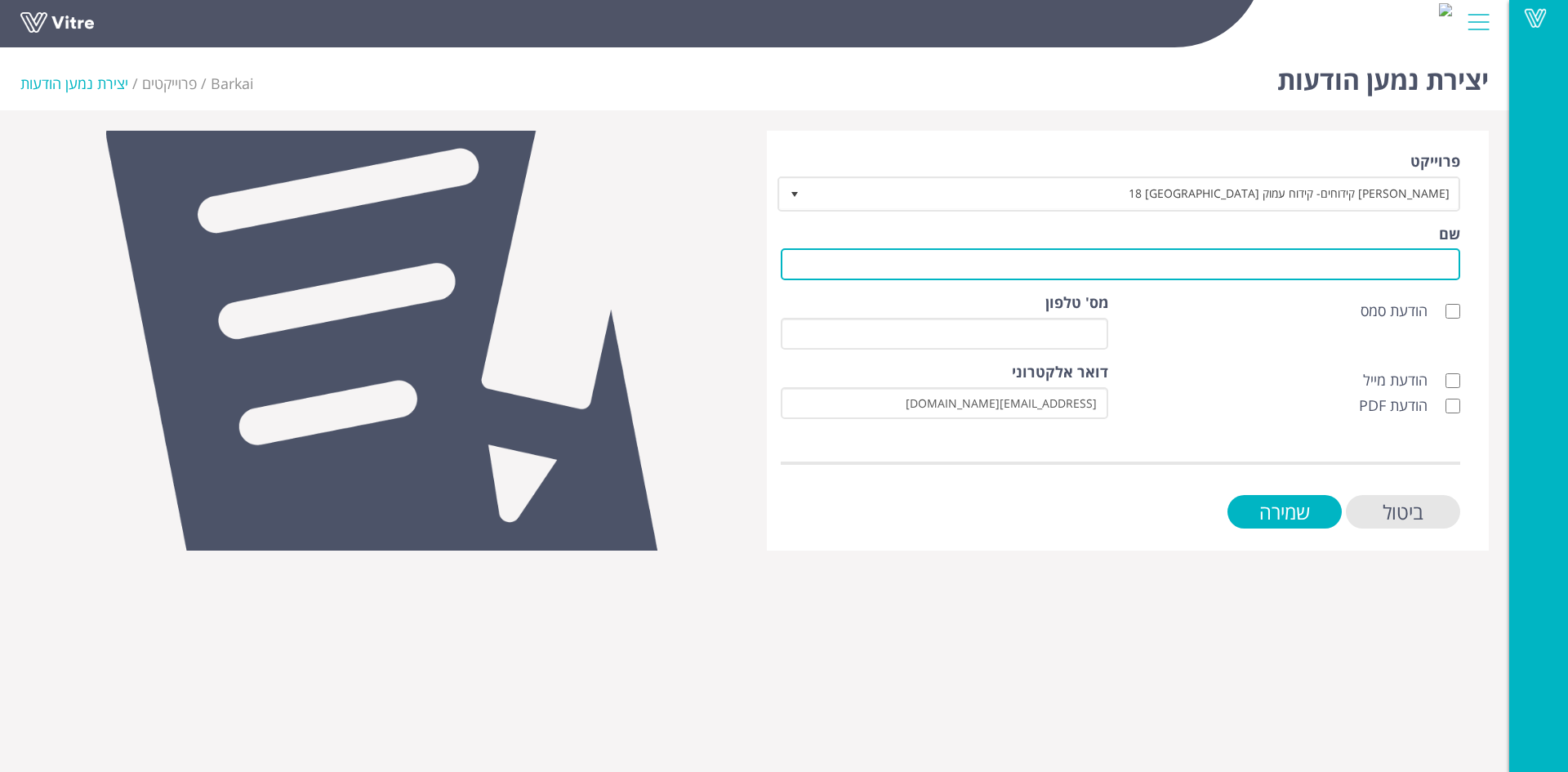
click at [1305, 268] on input "שם" at bounding box center [1120, 264] width 679 height 32
type input "לקוח"
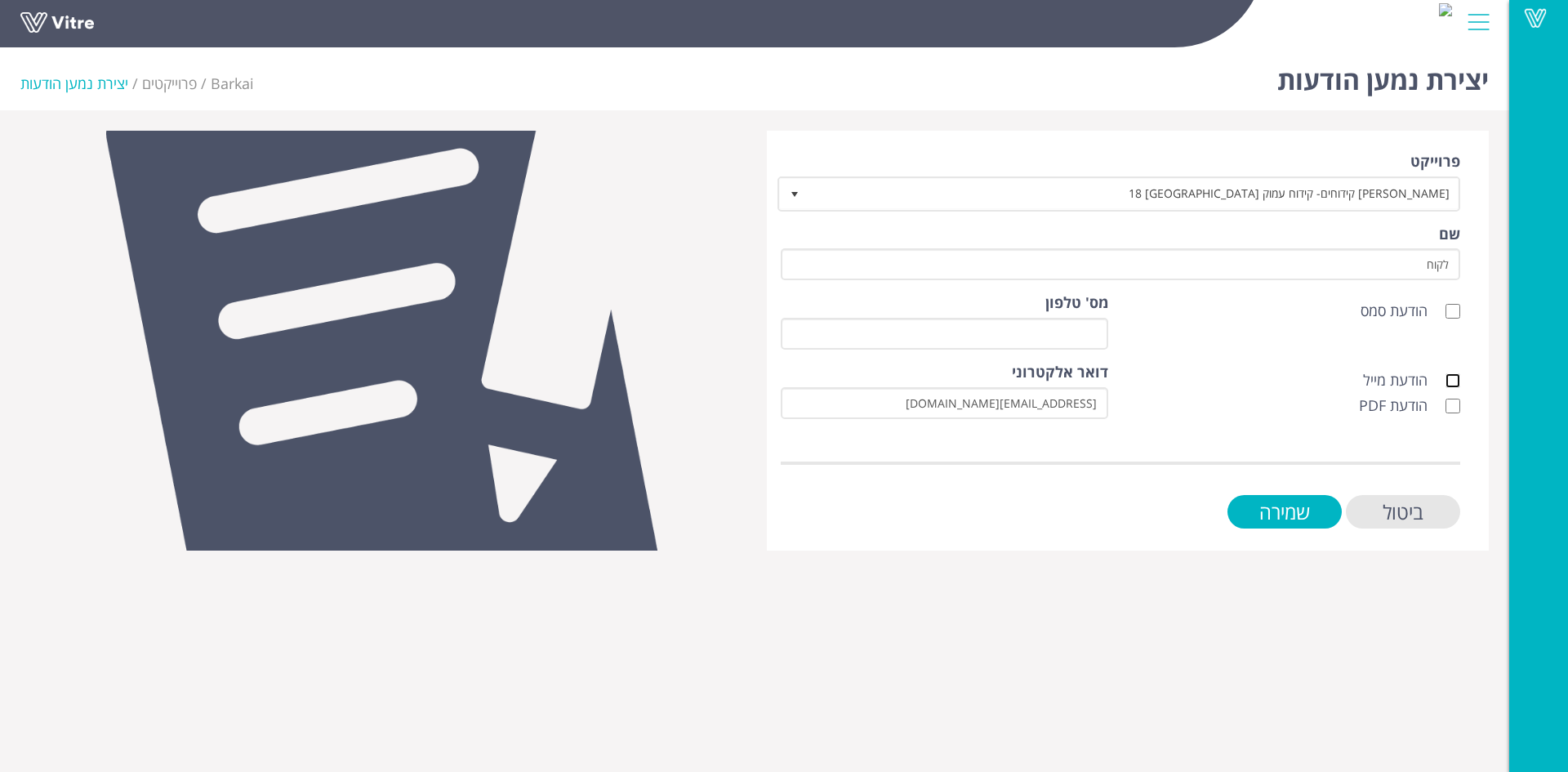
click at [1454, 384] on input "הודעת מייל" at bounding box center [1453, 381] width 15 height 15
checkbox input "true"
click at [1455, 410] on input "הודעת PDF" at bounding box center [1453, 406] width 15 height 15
checkbox input "true"
click at [1302, 514] on input "שמירה" at bounding box center [1285, 512] width 114 height 33
